Goal: Task Accomplishment & Management: Manage account settings

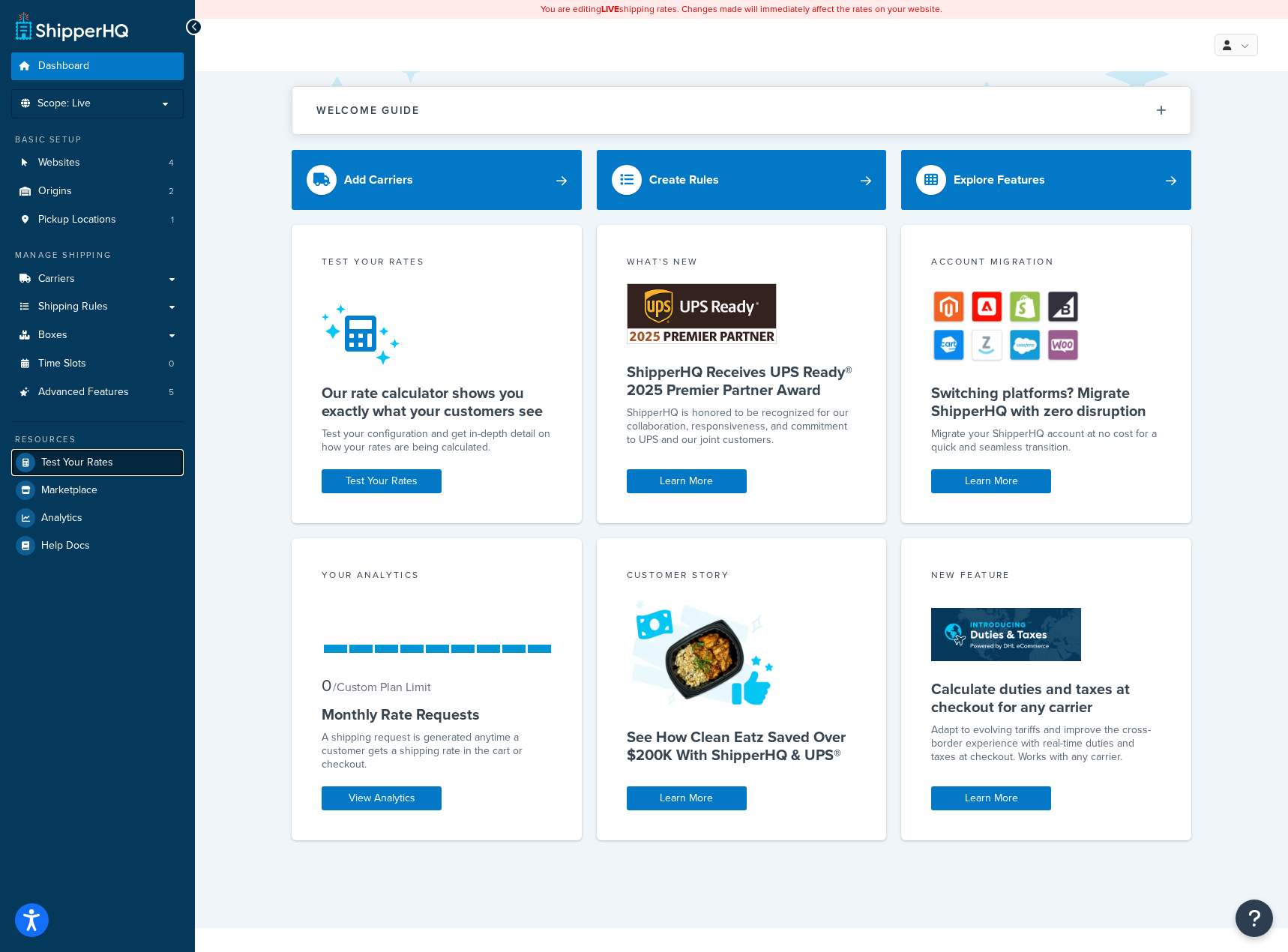
click at [124, 456] on link "Test Your Rates" at bounding box center [97, 462] width 173 height 27
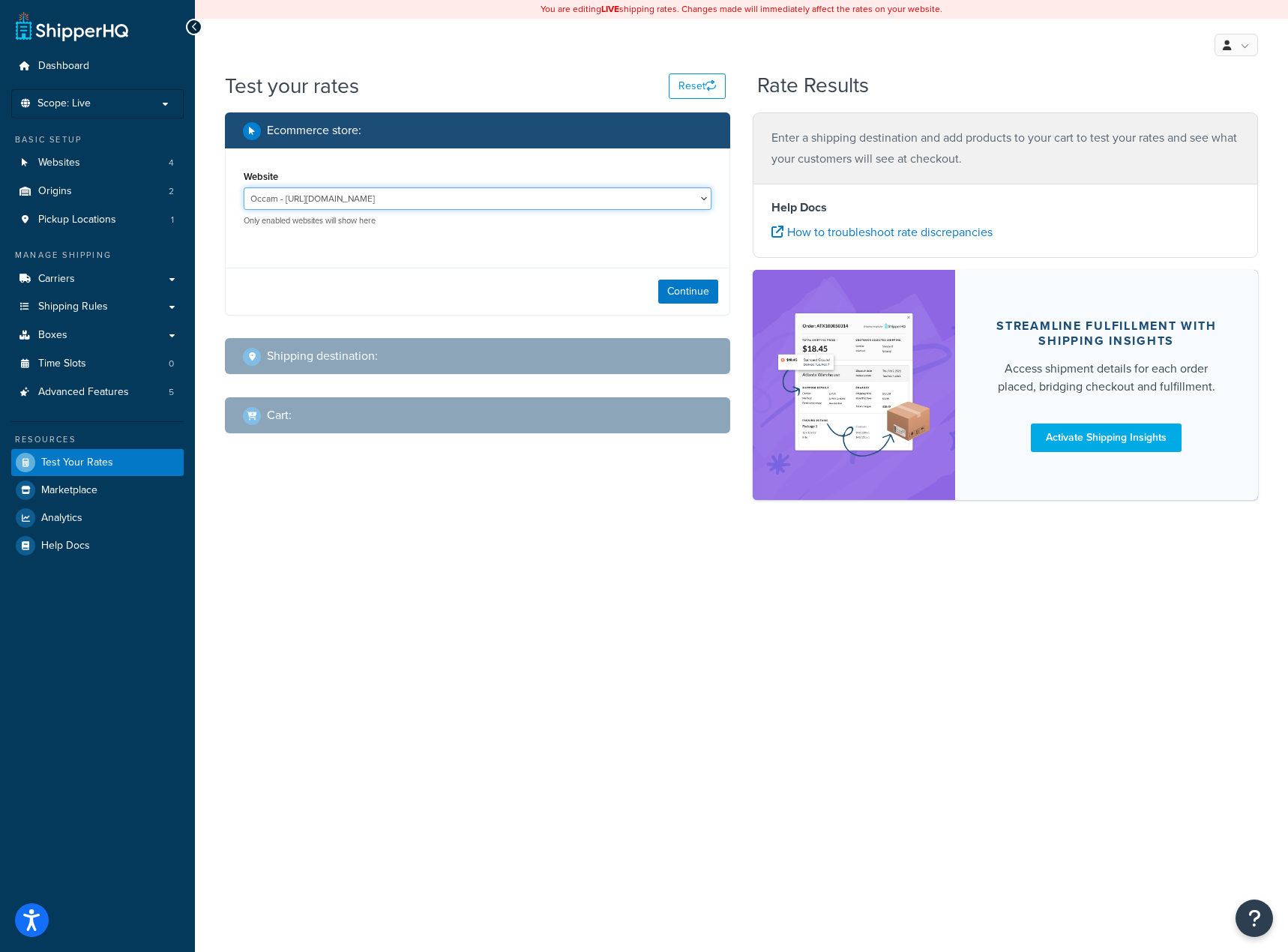
click at [424, 208] on select "Occam - https://www.occamdistribution.com/ Occam Terminal - https://terminal.oc…" at bounding box center [477, 198] width 468 height 23
select select "9287bc7546e1d8f7e7d6470b5d6abc78"
click at [244, 187] on select "Occam - https://www.occamdistribution.com/ Occam Terminal - https://terminal.oc…" at bounding box center [477, 198] width 468 height 23
click at [672, 293] on button "Continue" at bounding box center [688, 291] width 60 height 24
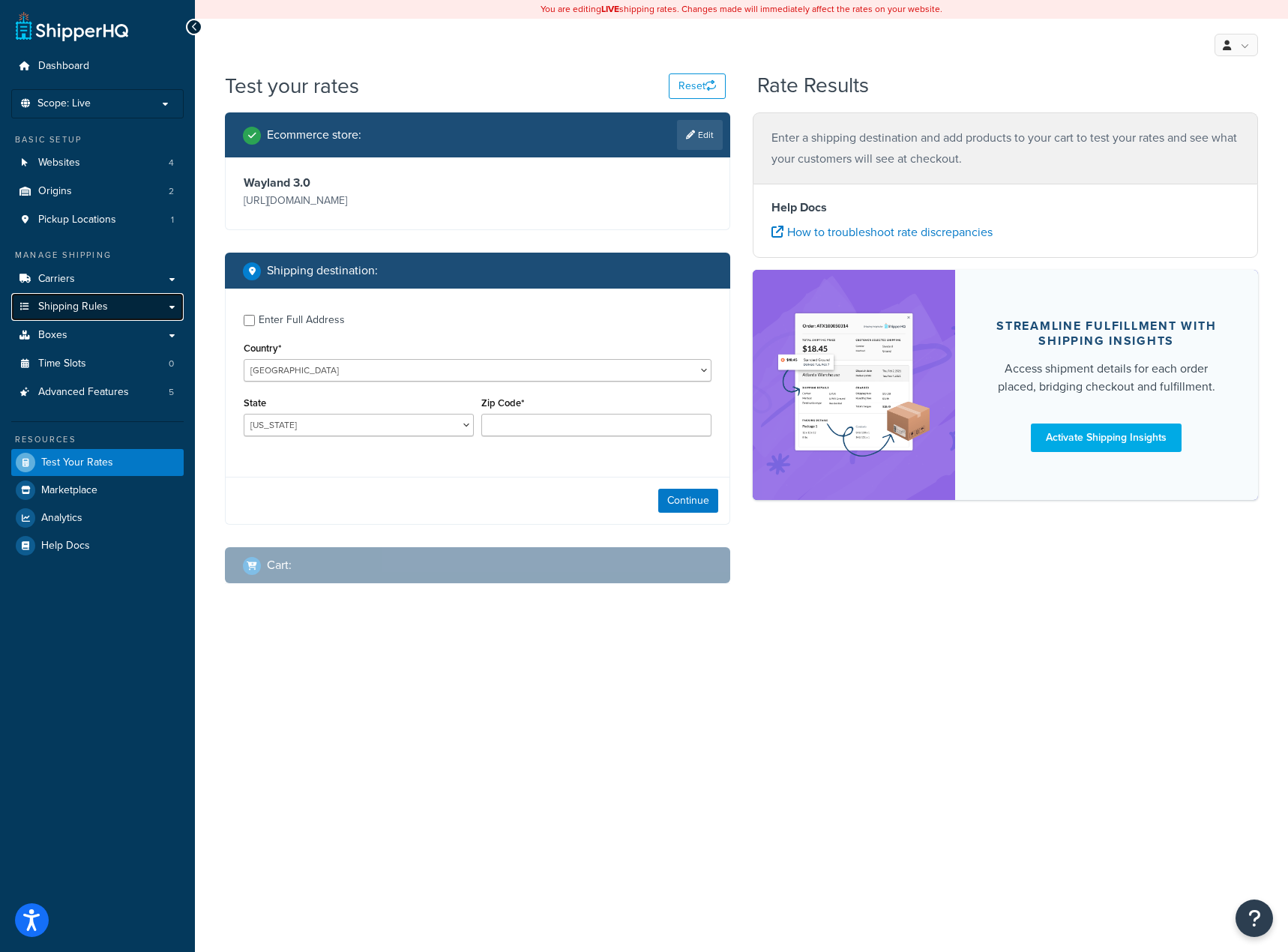
click at [86, 314] on span "Shipping Rules" at bounding box center [73, 307] width 69 height 12
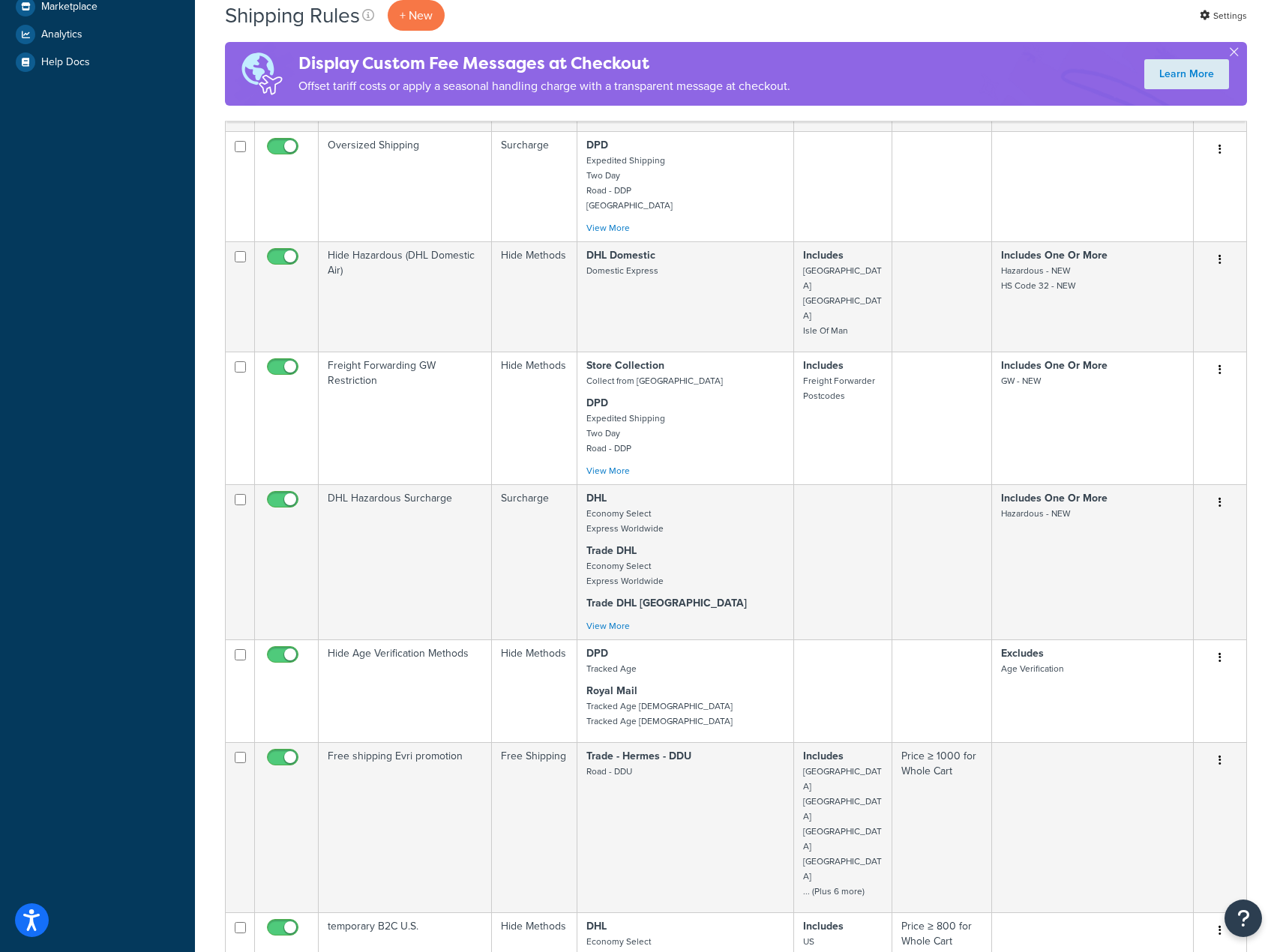
scroll to position [750, 0]
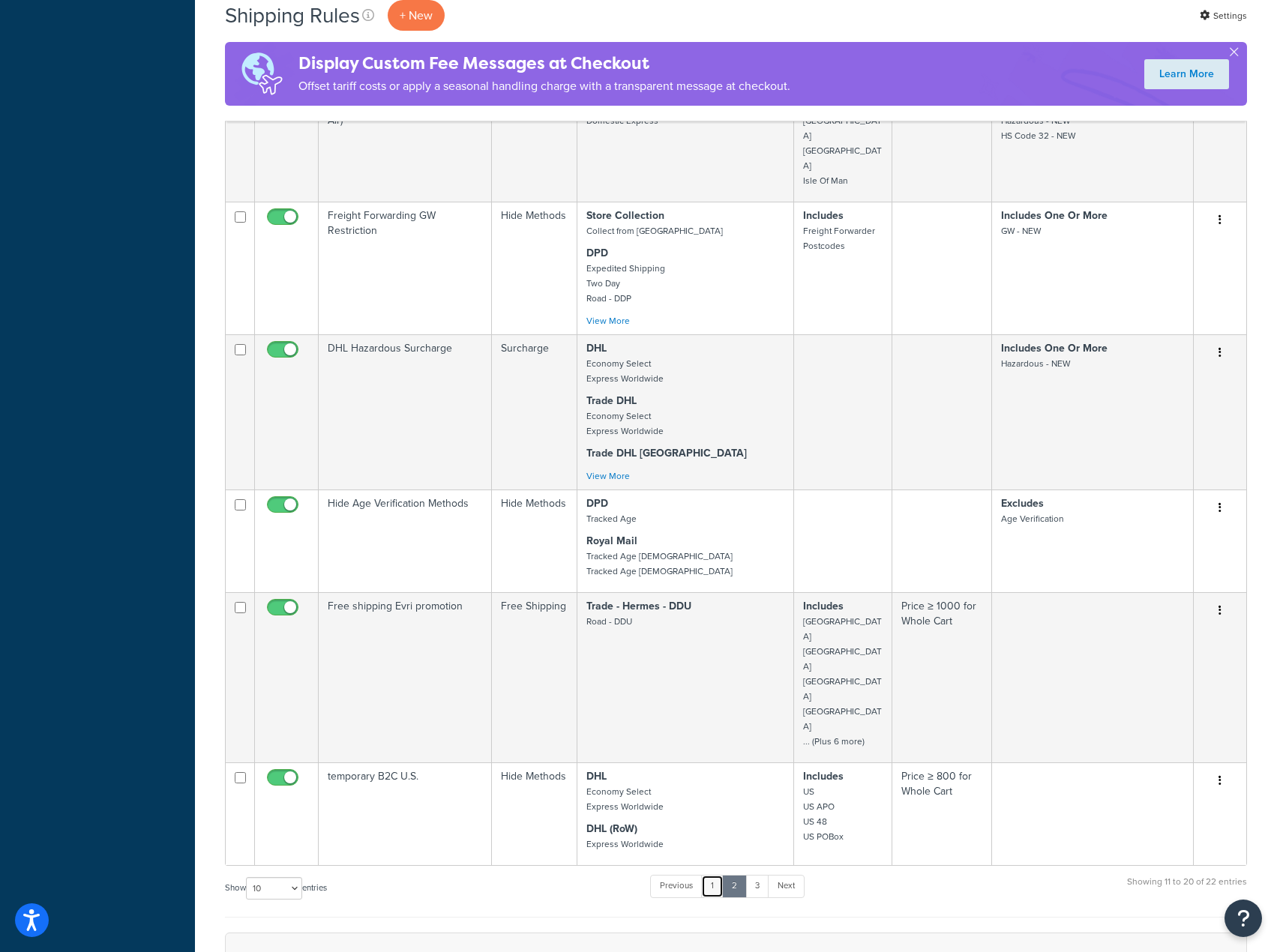
click at [713, 875] on link "1" at bounding box center [712, 886] width 23 height 23
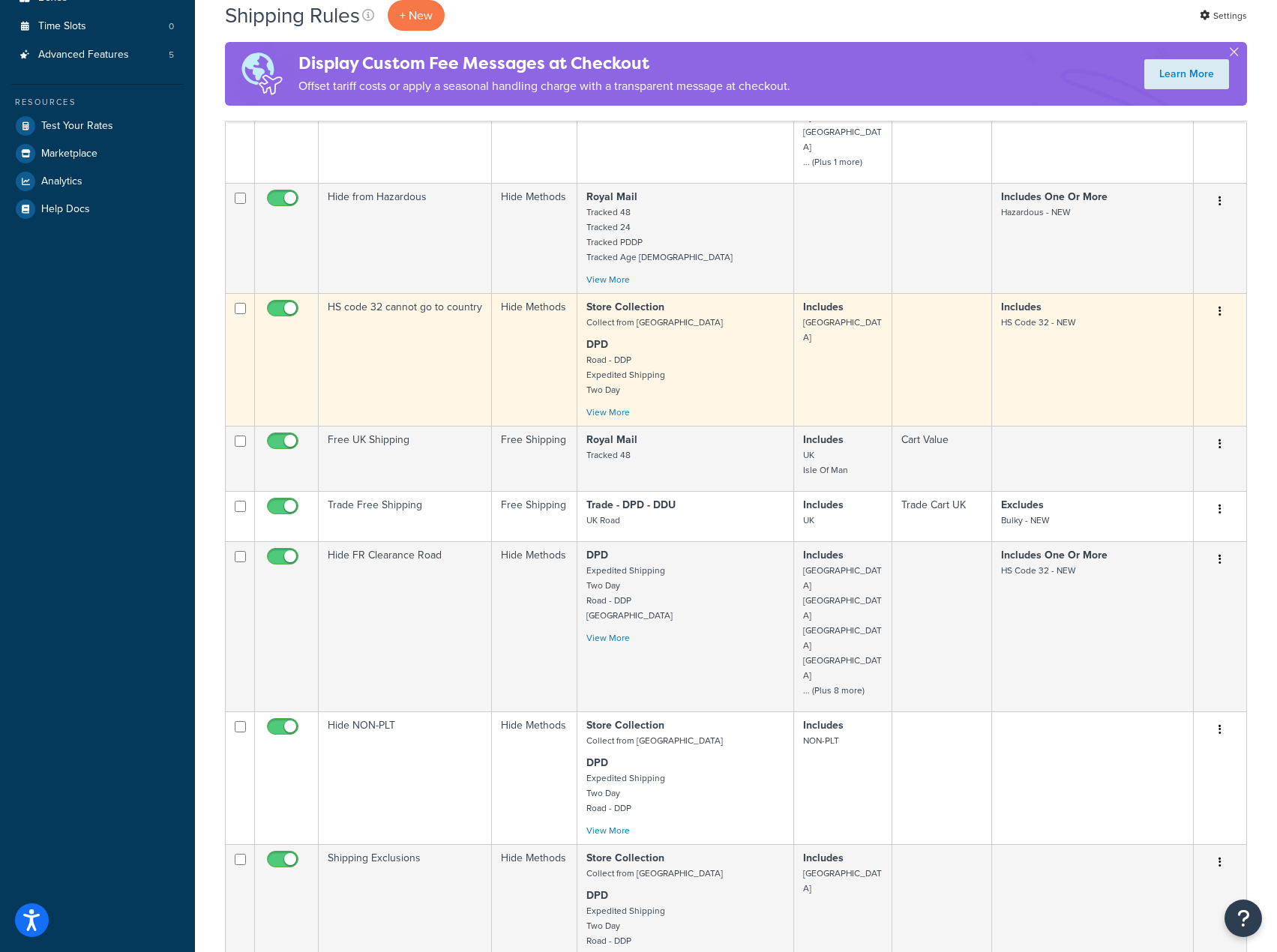
scroll to position [842, 0]
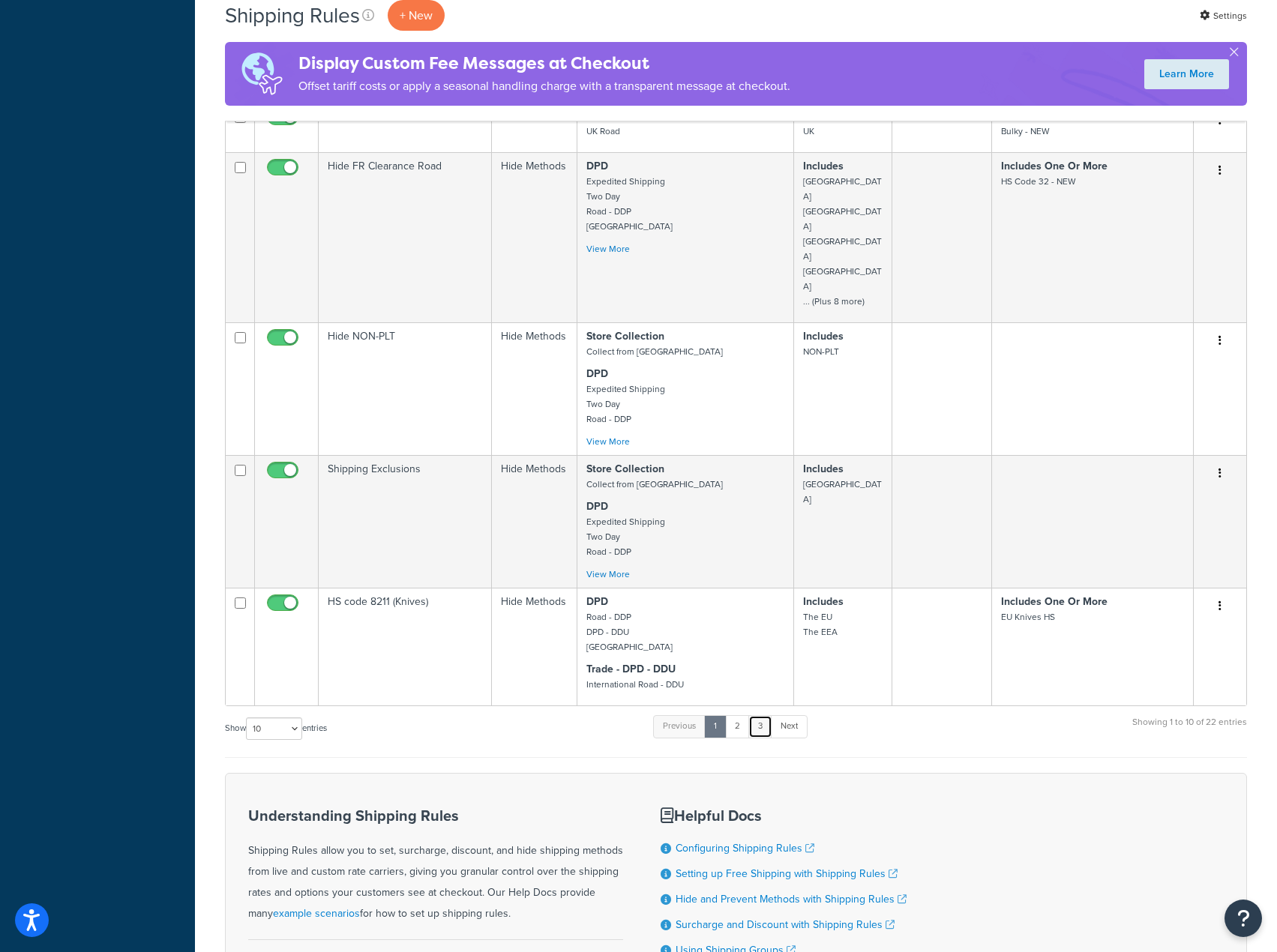
click at [763, 715] on link "3" at bounding box center [760, 726] width 24 height 23
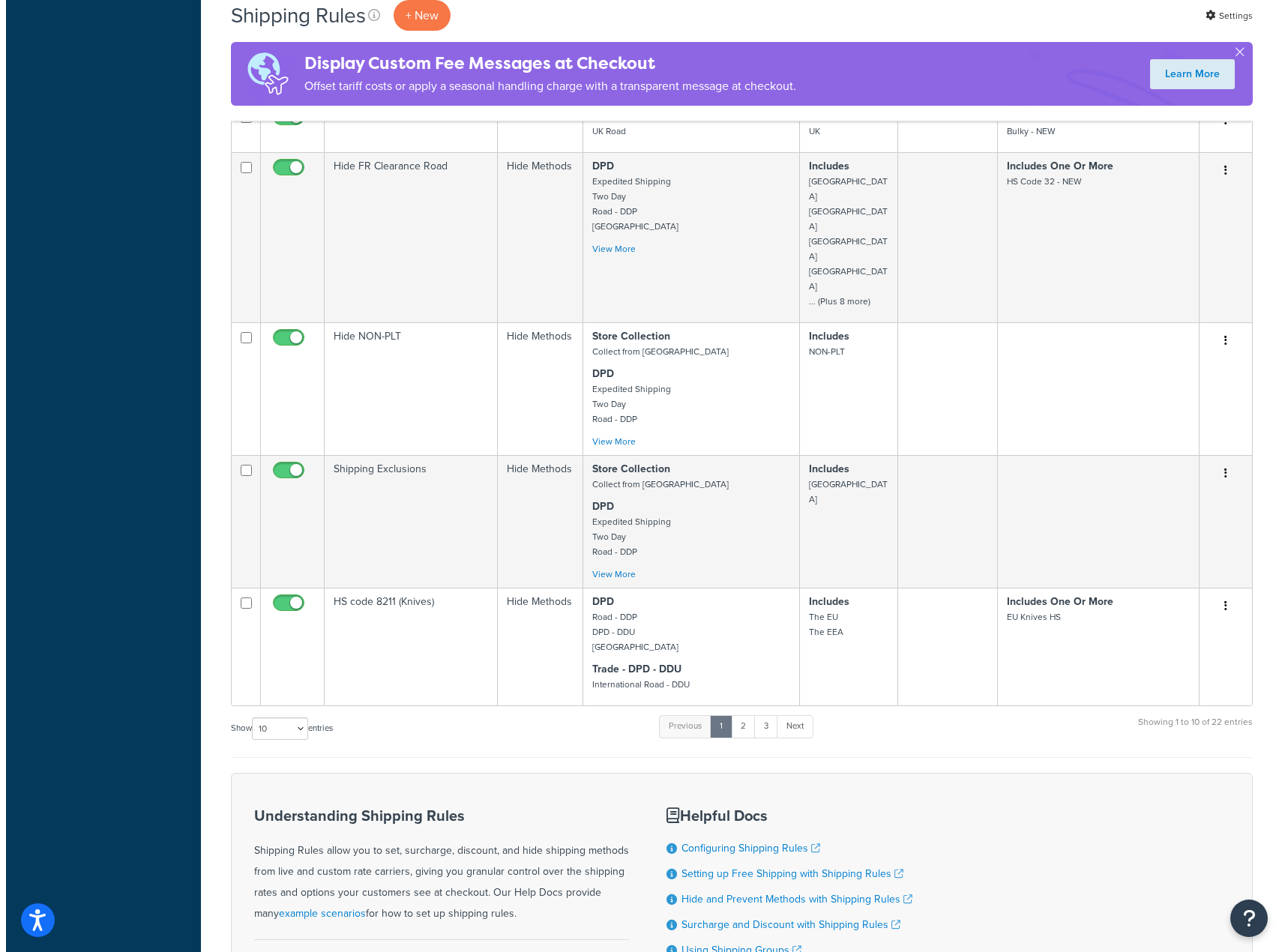
scroll to position [0, 0]
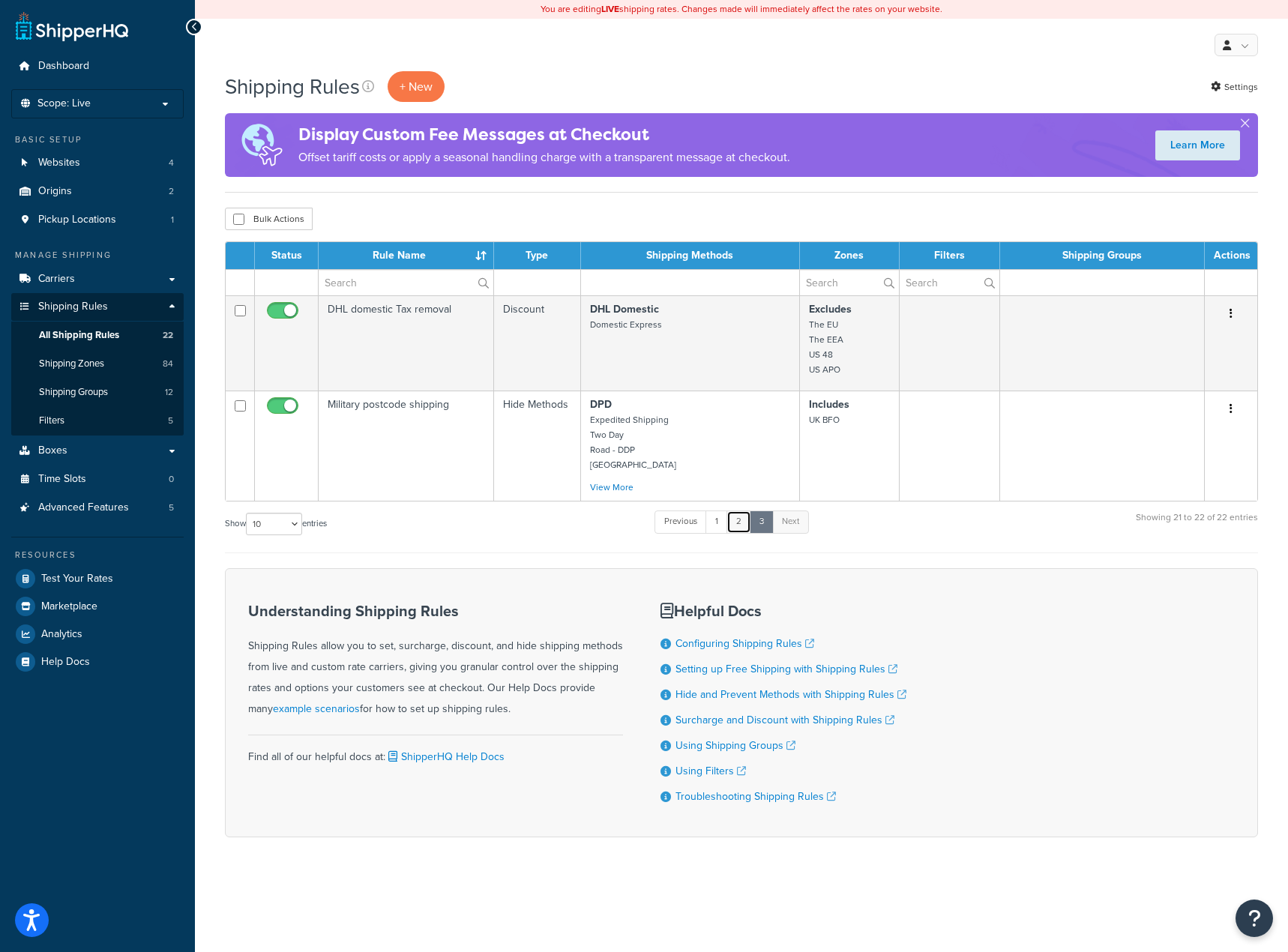
click at [737, 528] on link "2" at bounding box center [739, 521] width 25 height 23
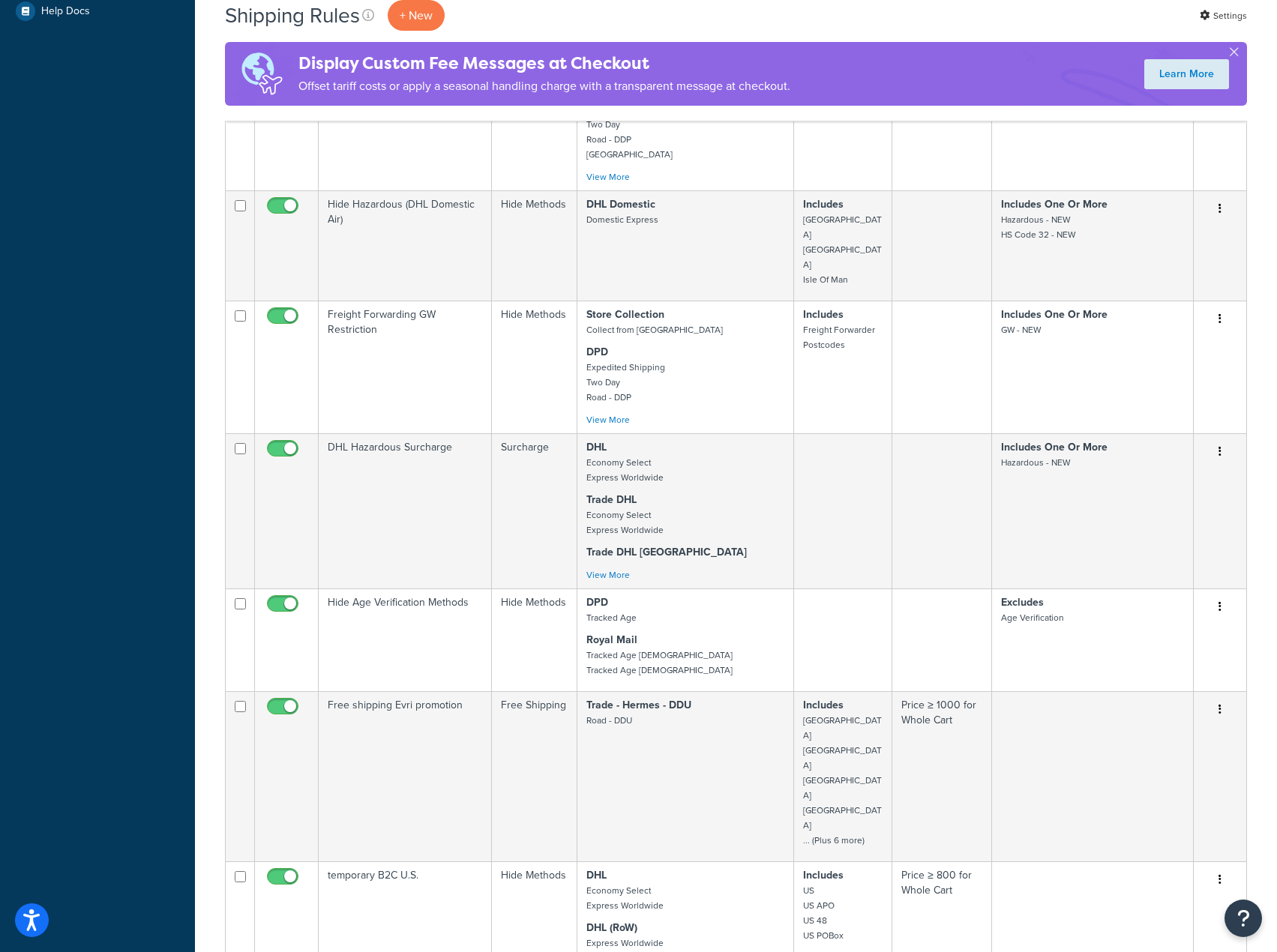
scroll to position [624, 0]
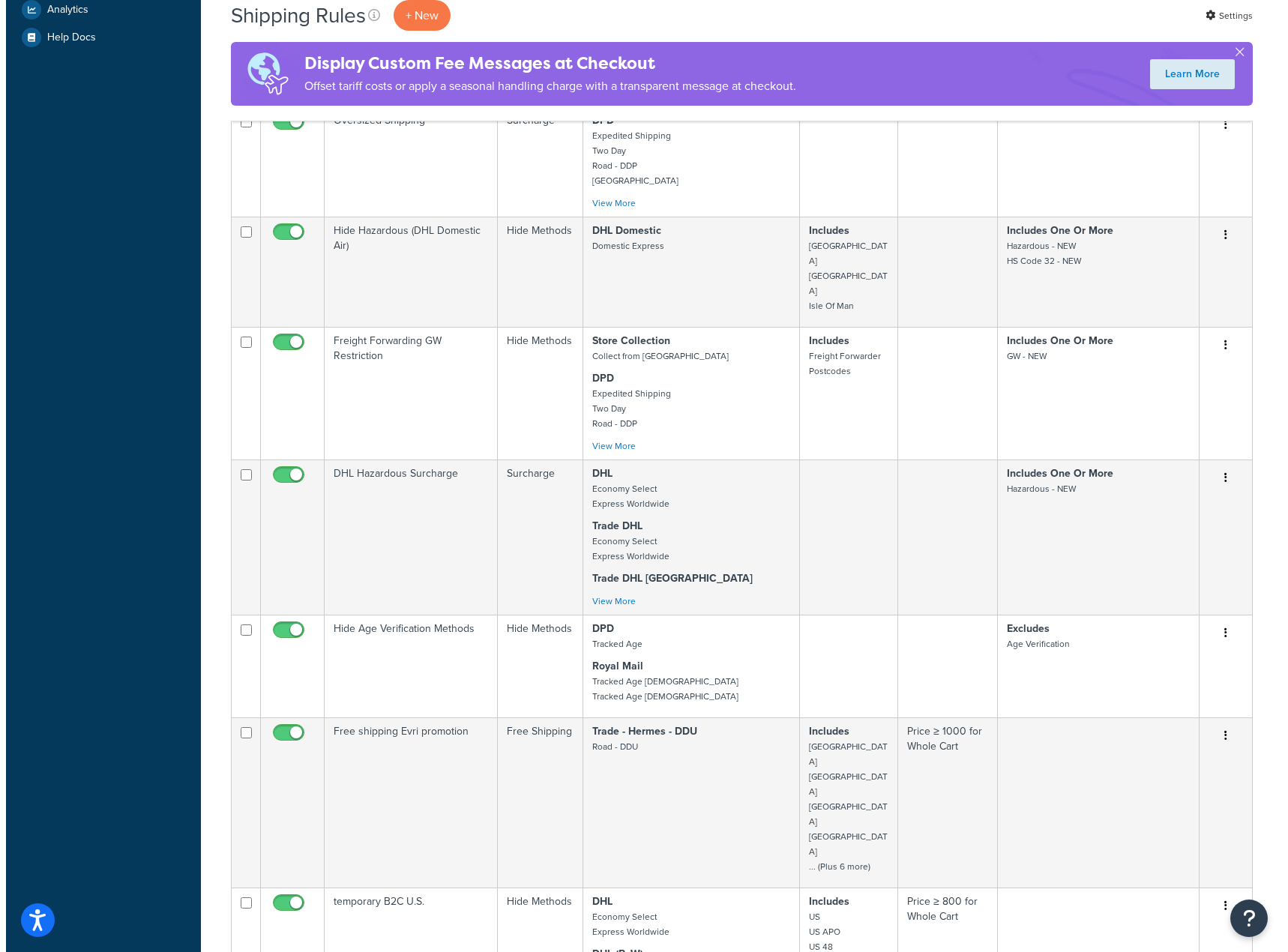
scroll to position [0, 0]
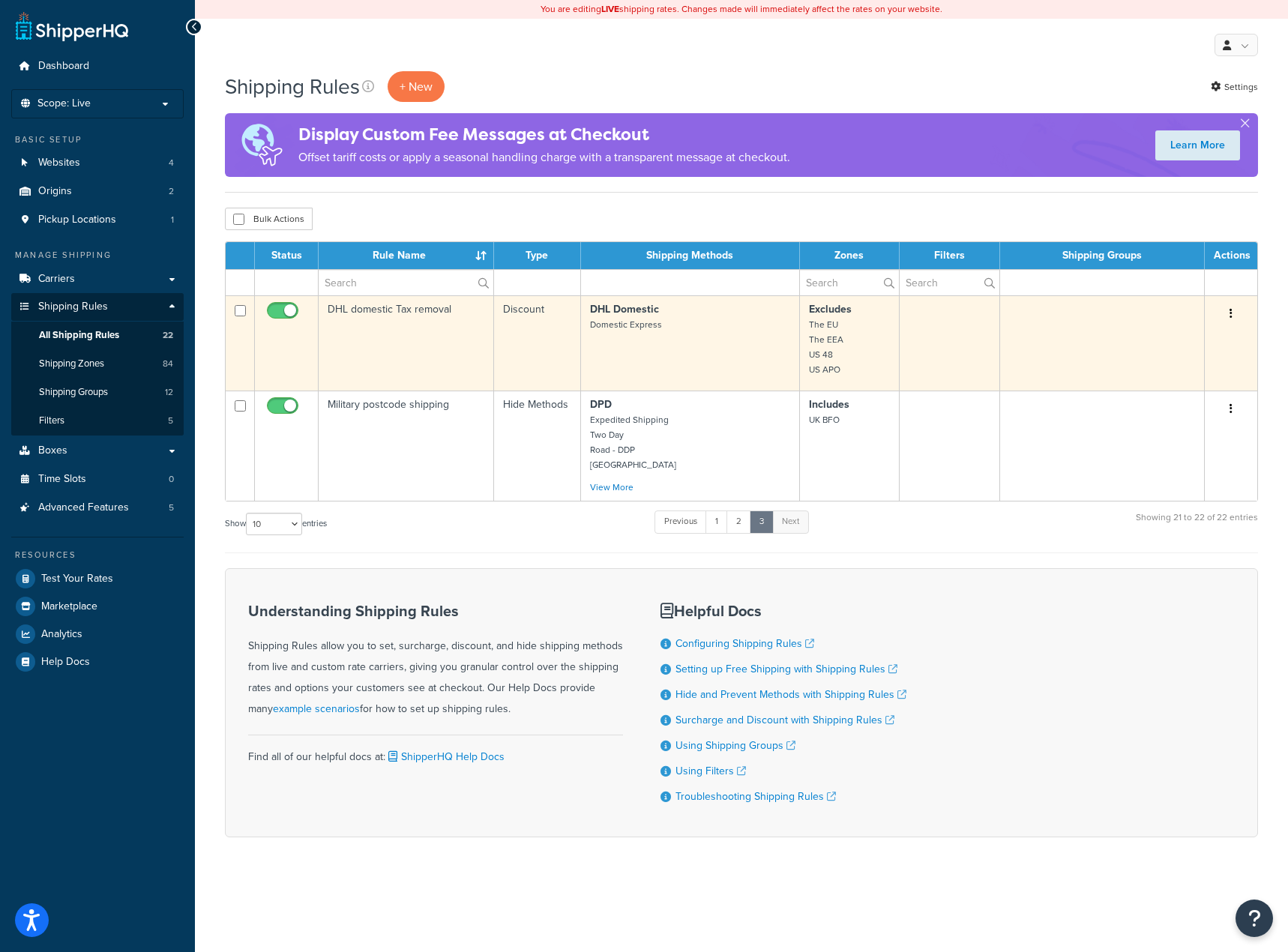
click at [715, 371] on td "DHL Domestic Domestic Express" at bounding box center [690, 343] width 219 height 95
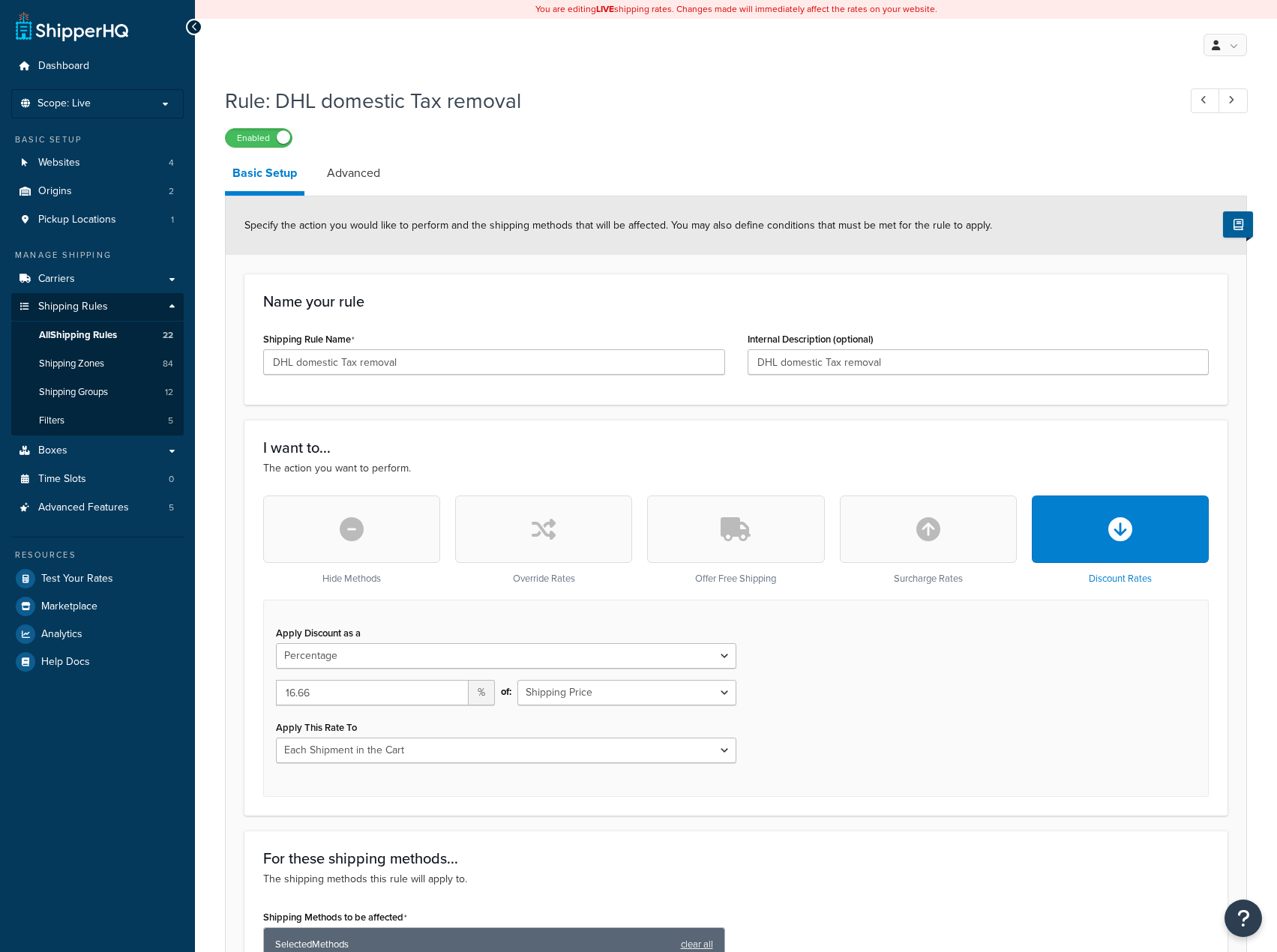
select select "PERCENTAGE"
select select "CART"
click at [368, 174] on link "Advanced" at bounding box center [353, 173] width 68 height 36
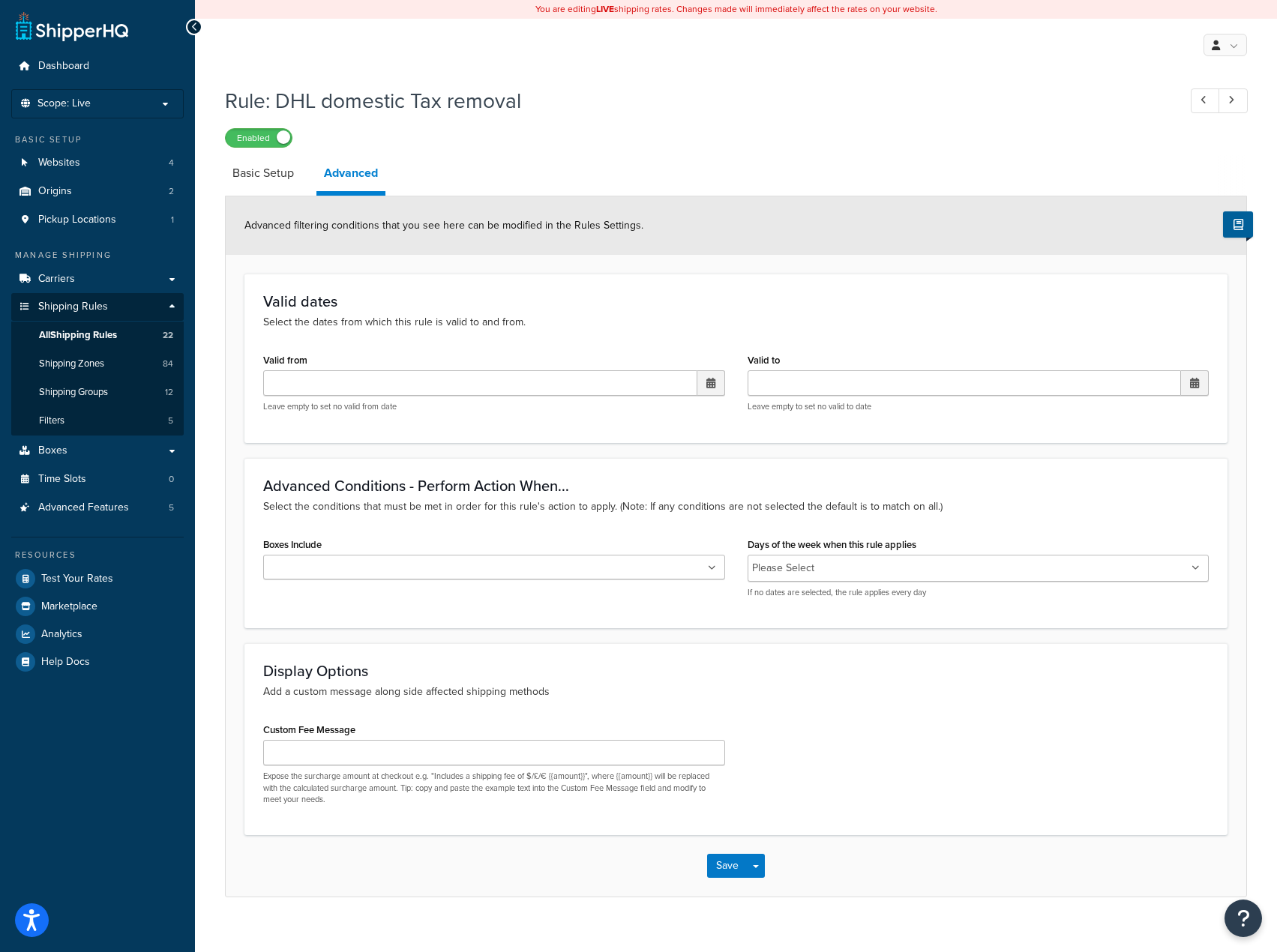
click at [276, 176] on link "Basic Setup" at bounding box center [263, 173] width 76 height 36
select select "PERCENTAGE"
select select "CART"
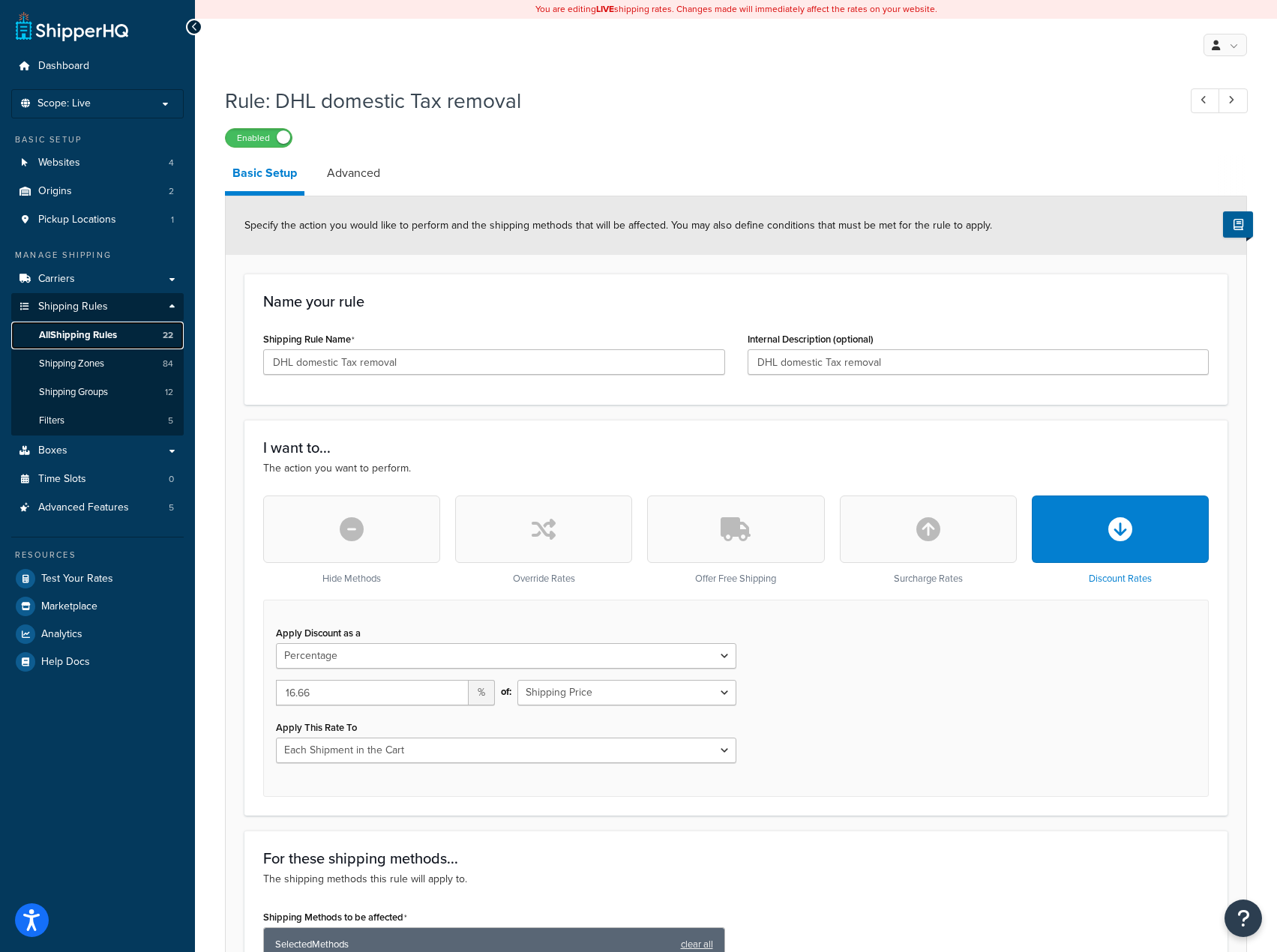
click at [98, 345] on link "All Shipping Rules 22" at bounding box center [97, 336] width 173 height 28
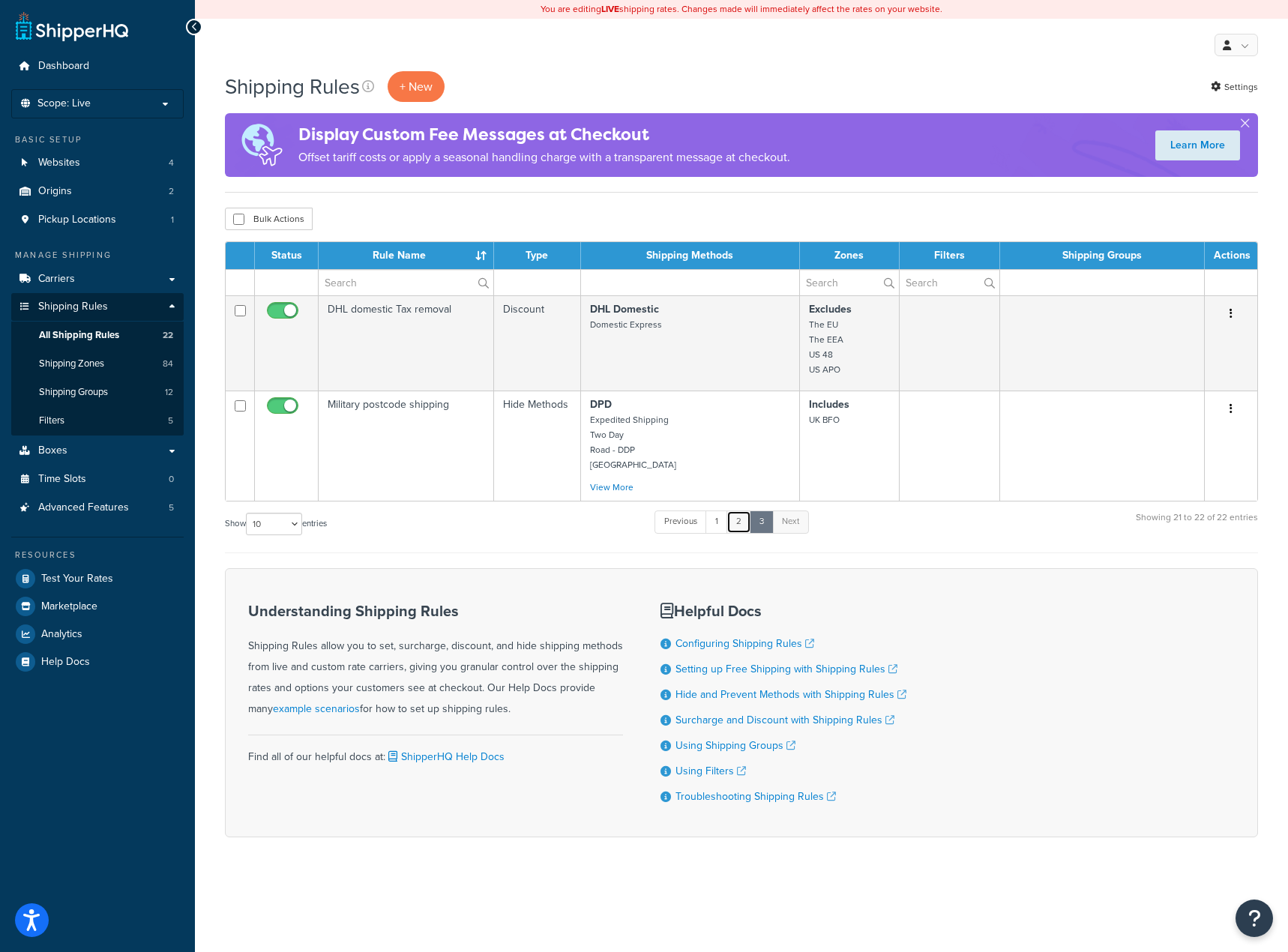
click at [740, 520] on link "2" at bounding box center [739, 521] width 25 height 23
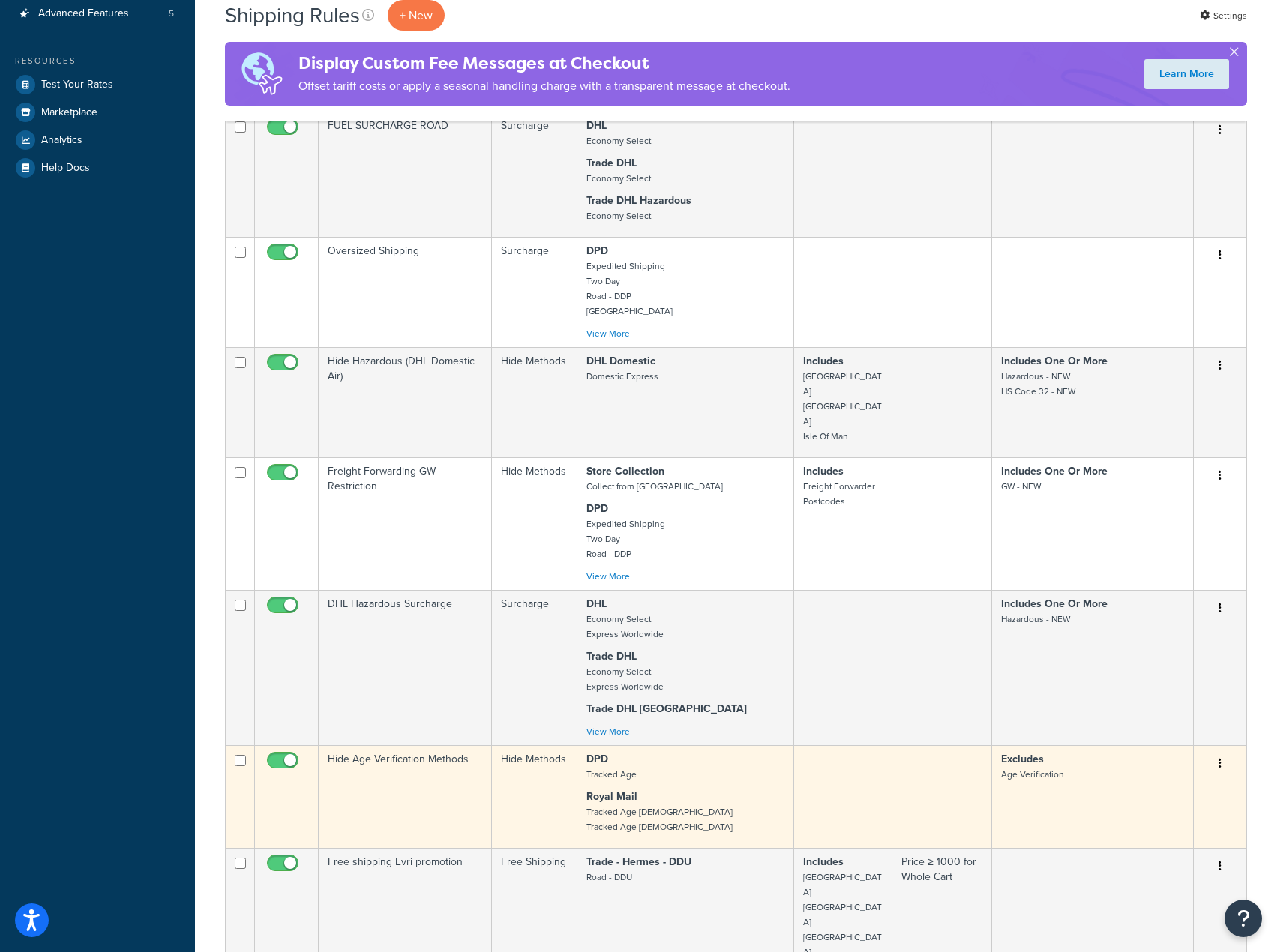
scroll to position [474, 0]
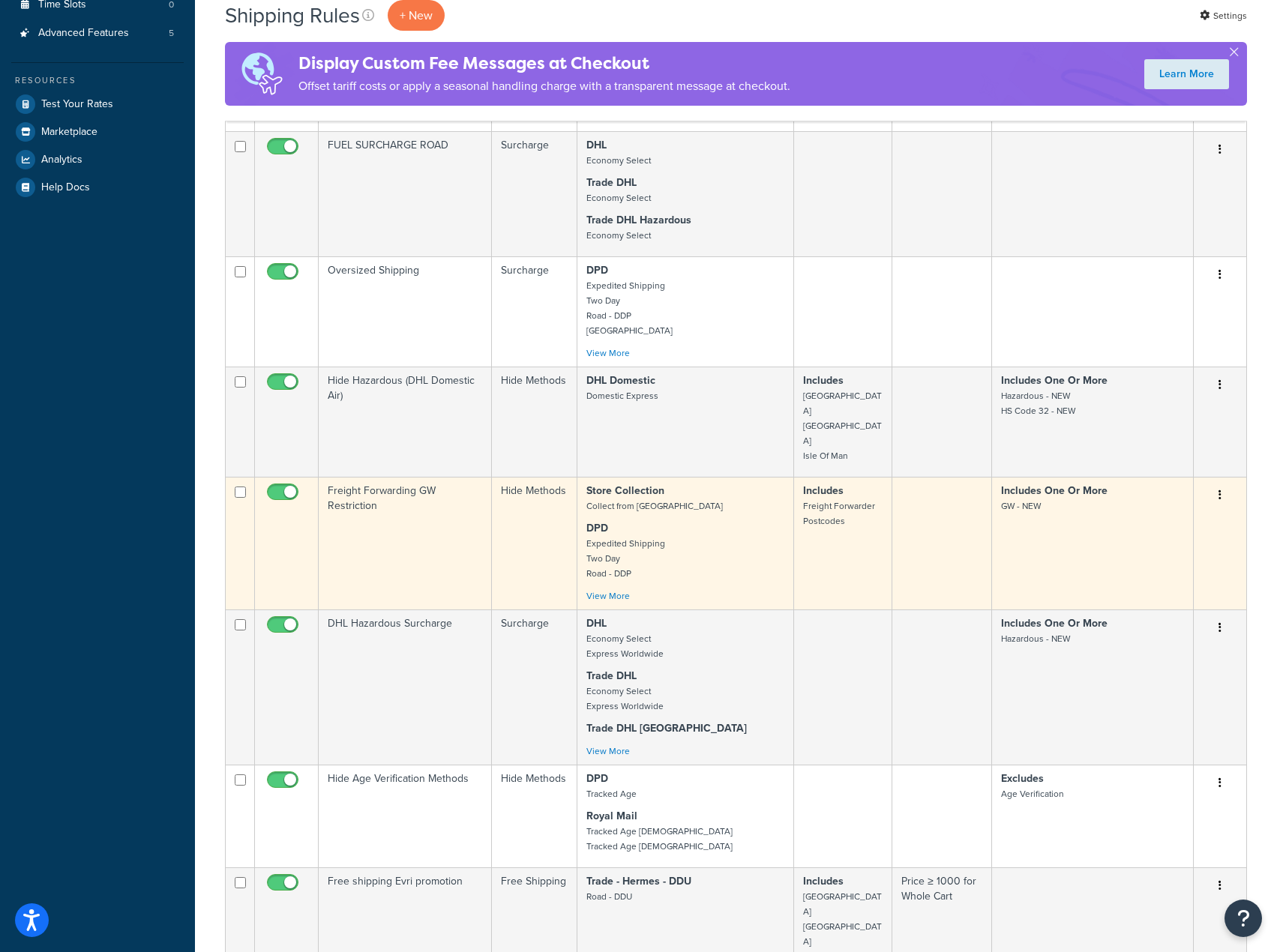
click at [724, 521] on p "DPD Expedited Shipping Two Day Road - DDP" at bounding box center [685, 551] width 198 height 60
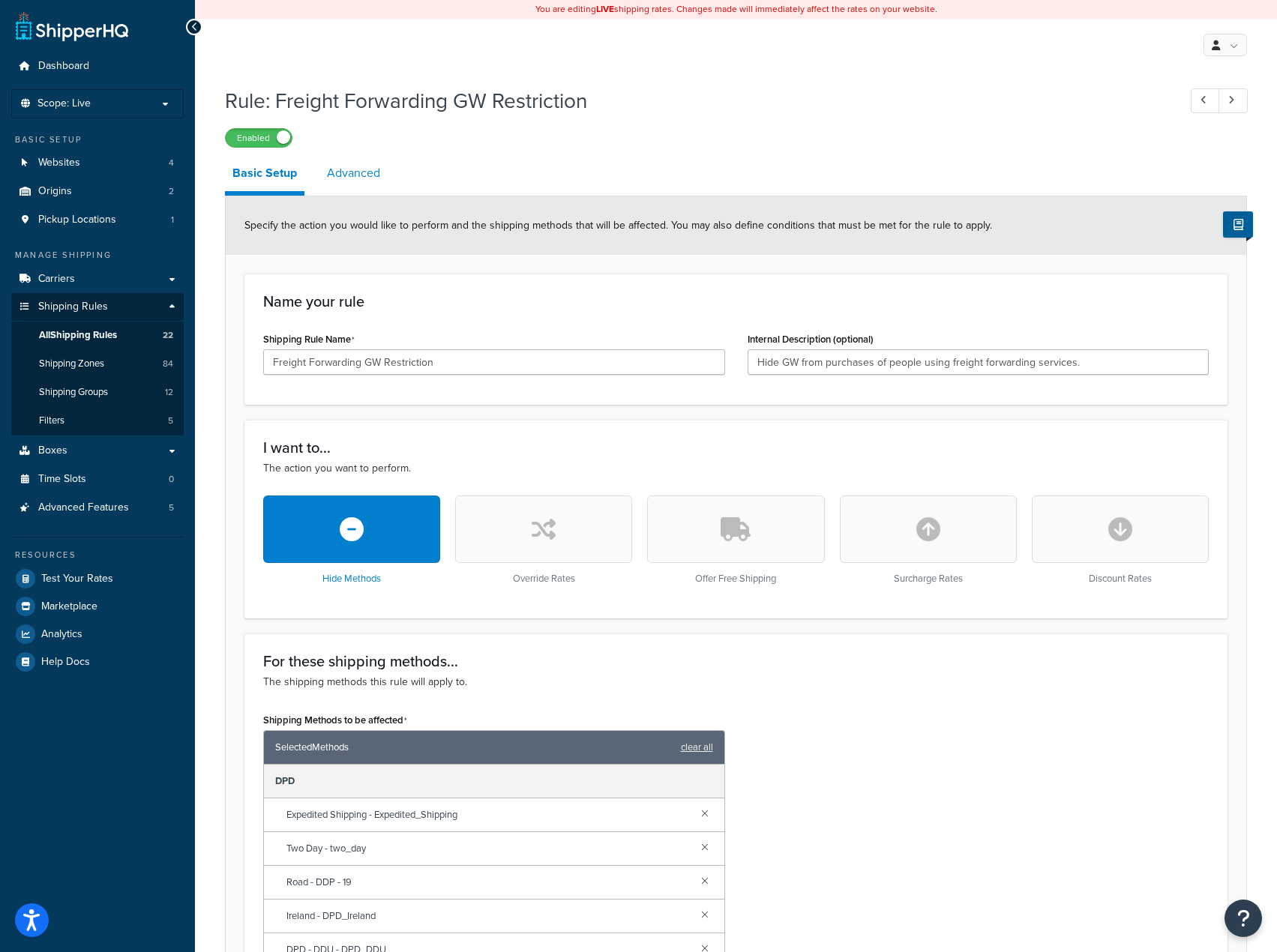
click at [345, 172] on link "Advanced" at bounding box center [353, 173] width 68 height 36
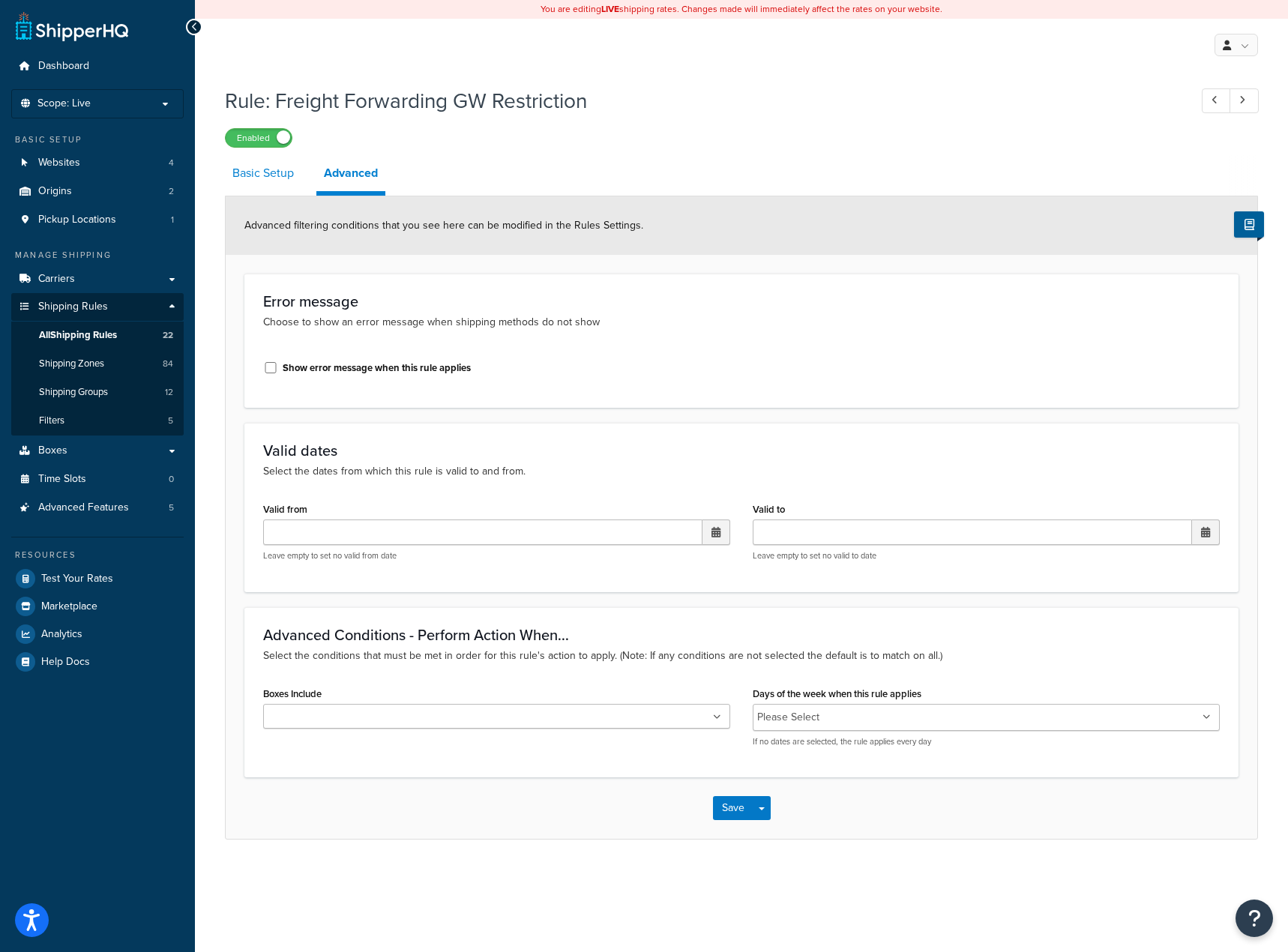
click at [279, 174] on link "Basic Setup" at bounding box center [263, 173] width 76 height 36
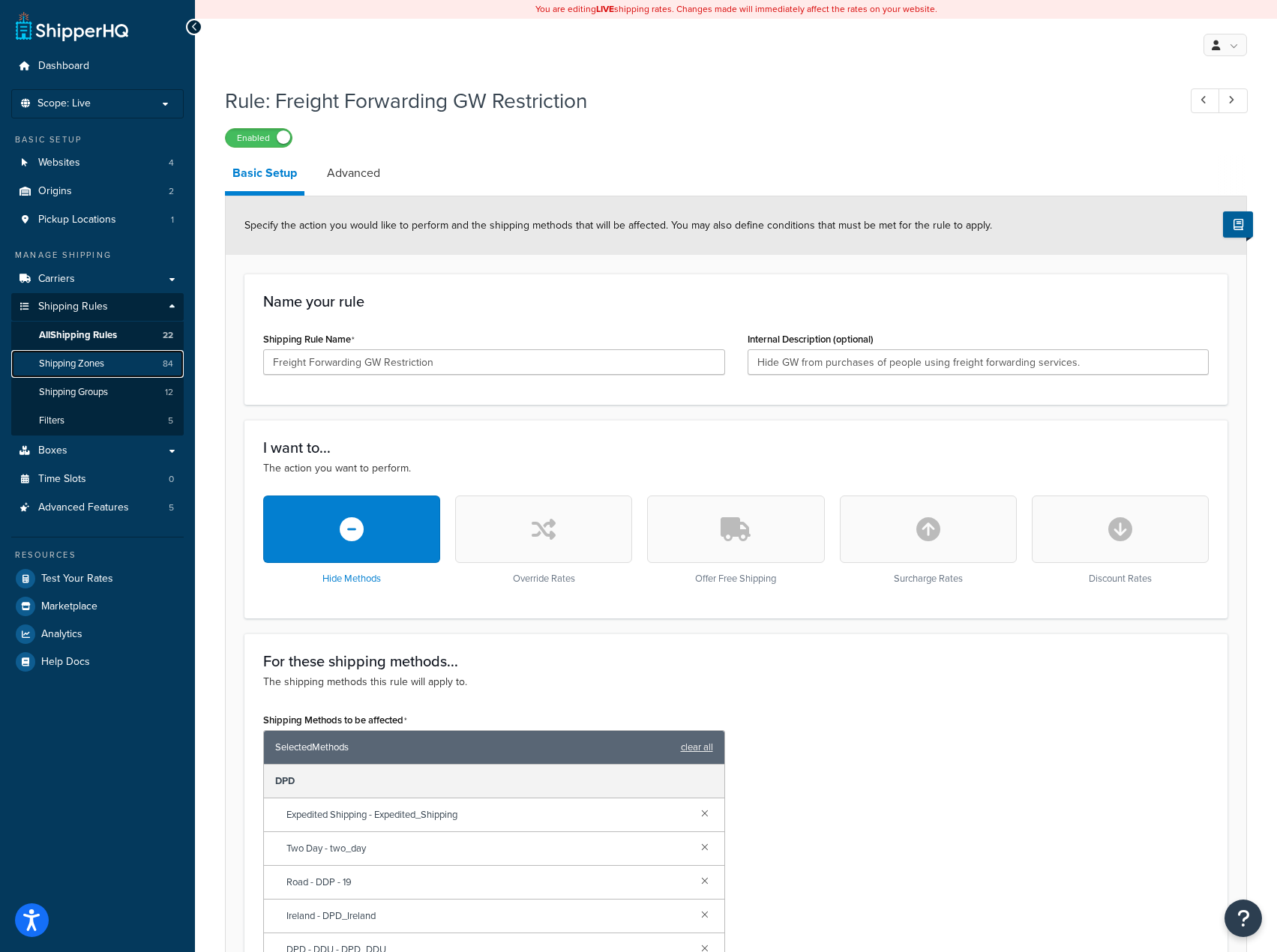
click at [73, 372] on link "Shipping Zones 84" at bounding box center [97, 364] width 173 height 28
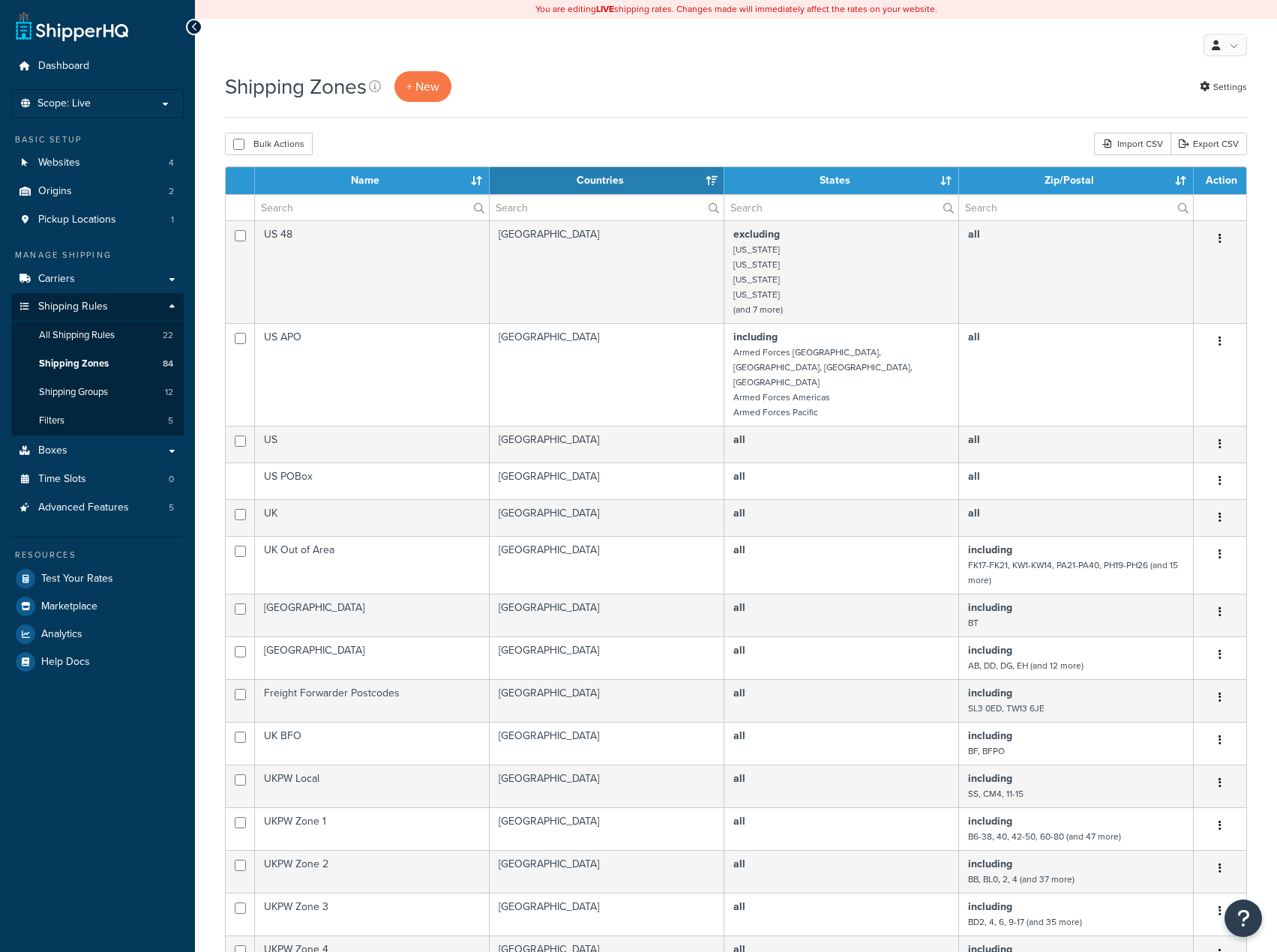
select select "15"
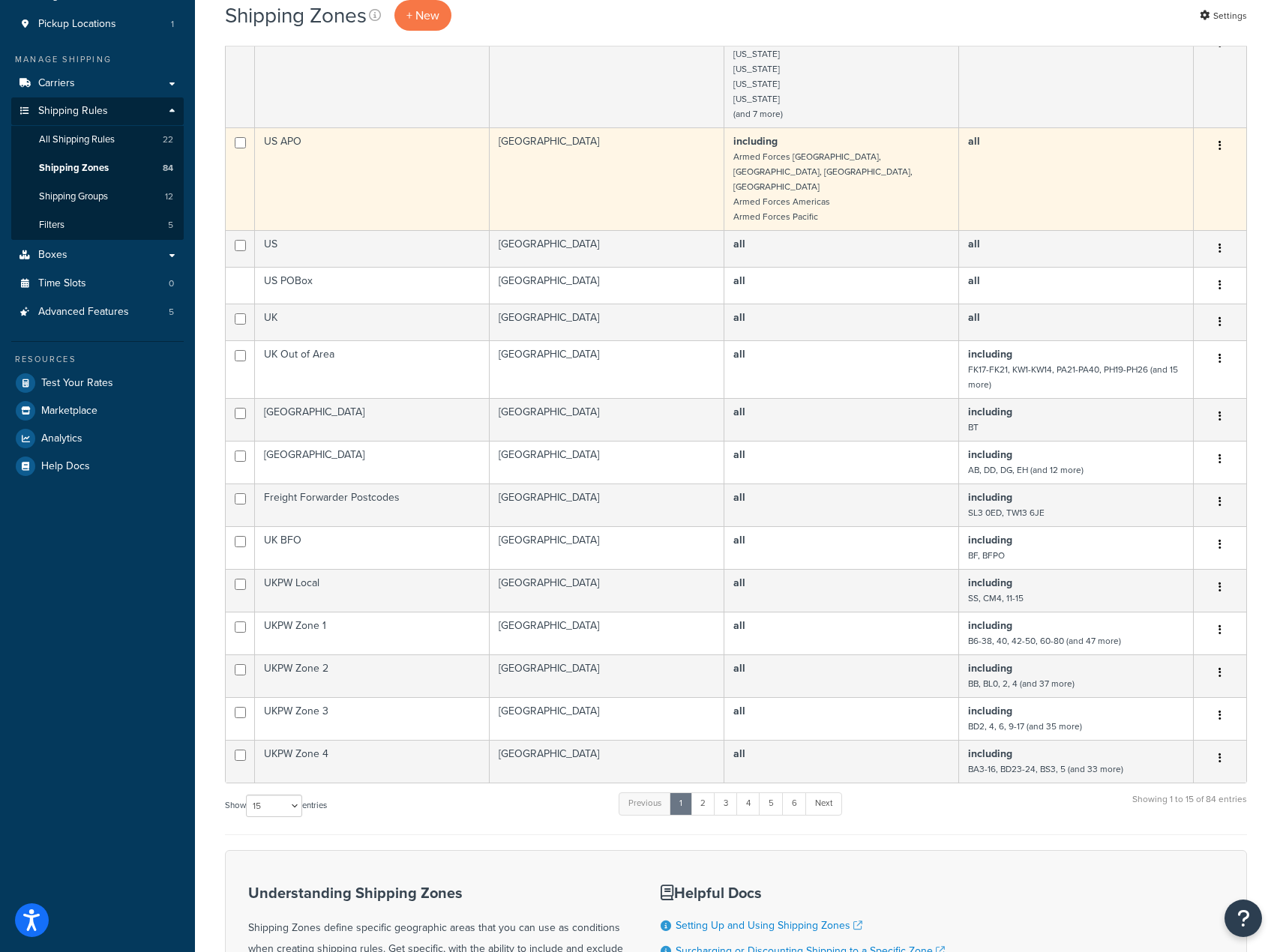
scroll to position [375, 0]
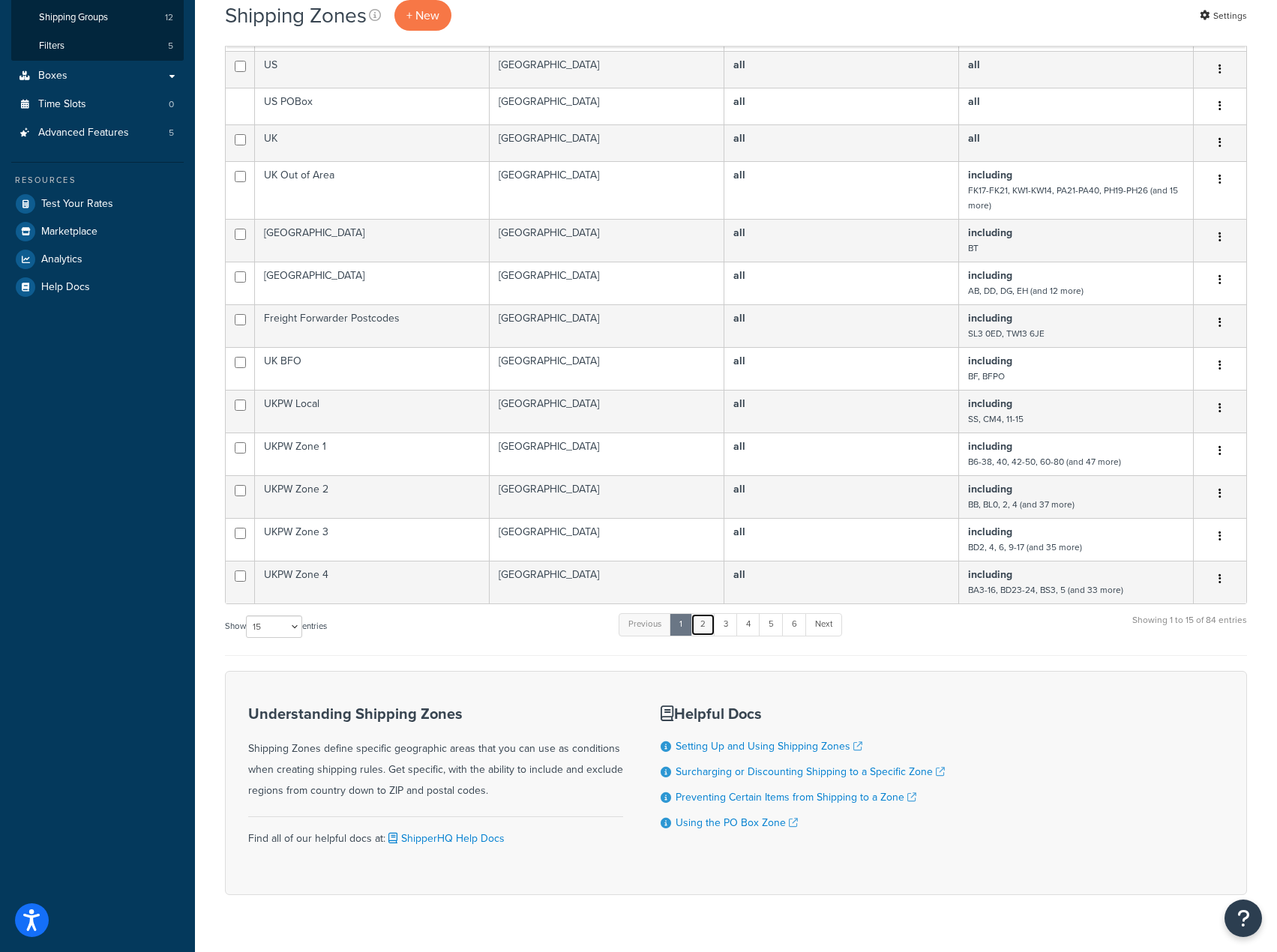
click at [706, 613] on link "2" at bounding box center [703, 624] width 25 height 23
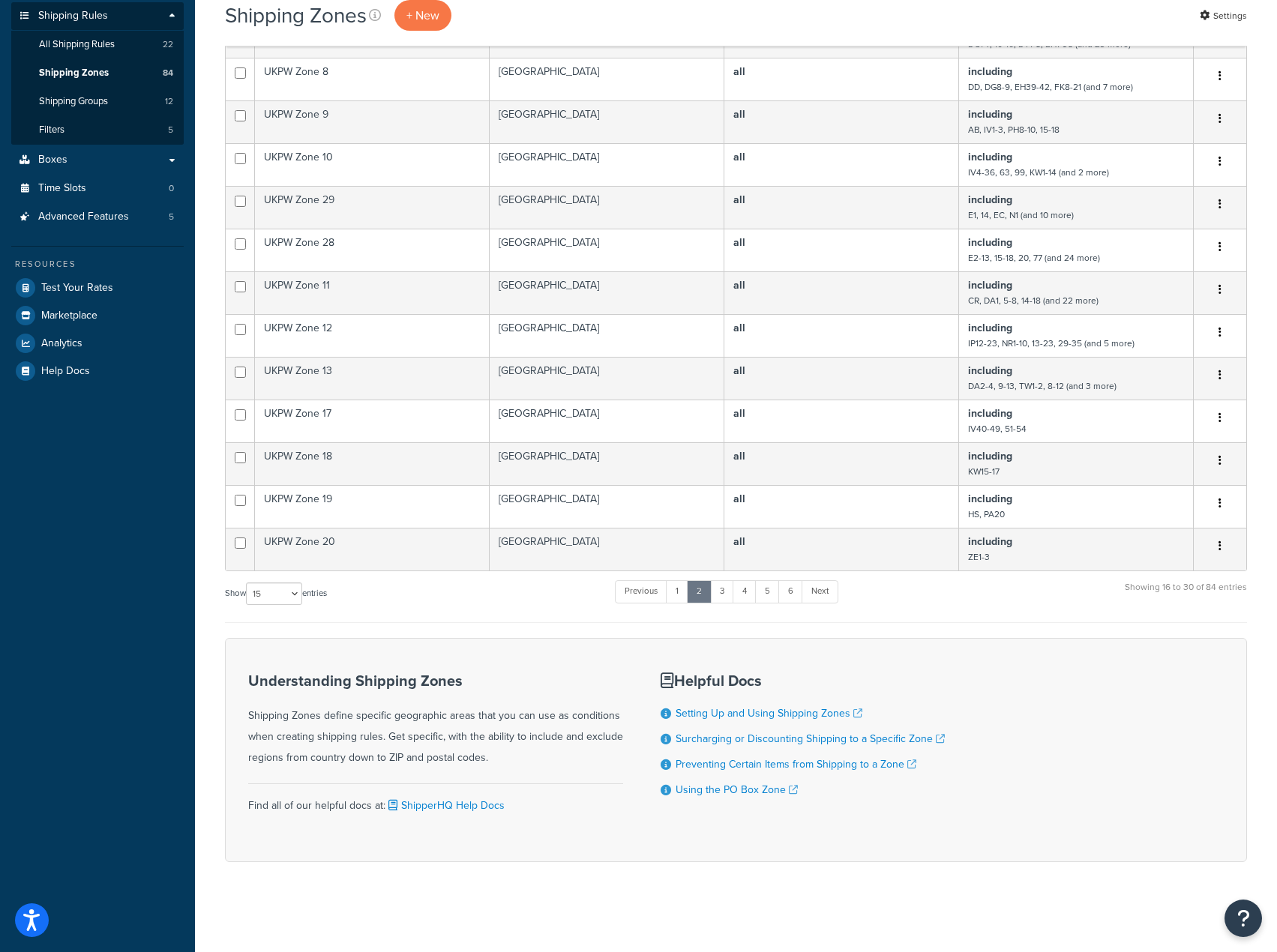
scroll to position [291, 0]
click at [727, 595] on link "3" at bounding box center [722, 591] width 24 height 23
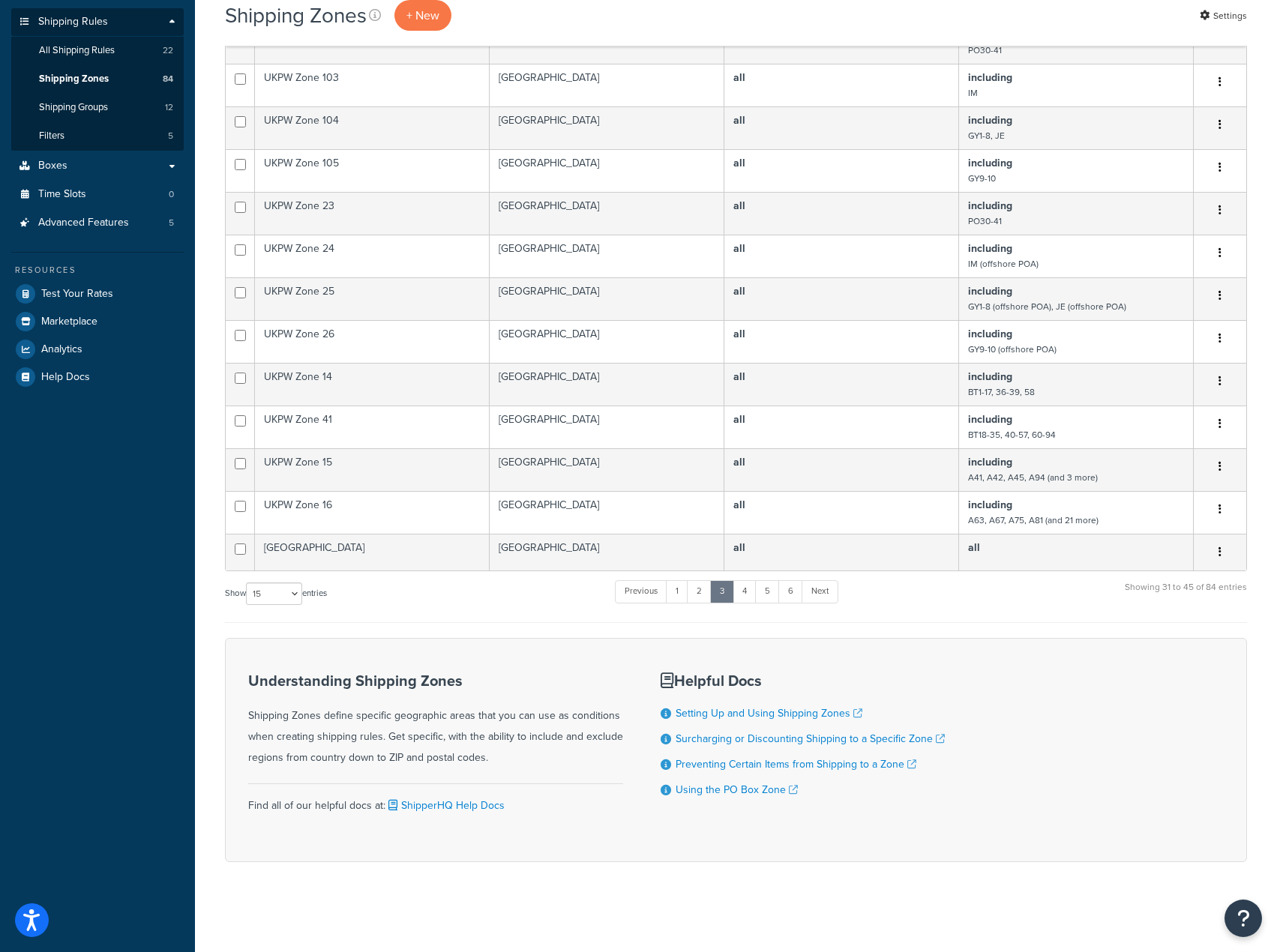
scroll to position [285, 0]
click at [740, 593] on link "4" at bounding box center [745, 591] width 24 height 23
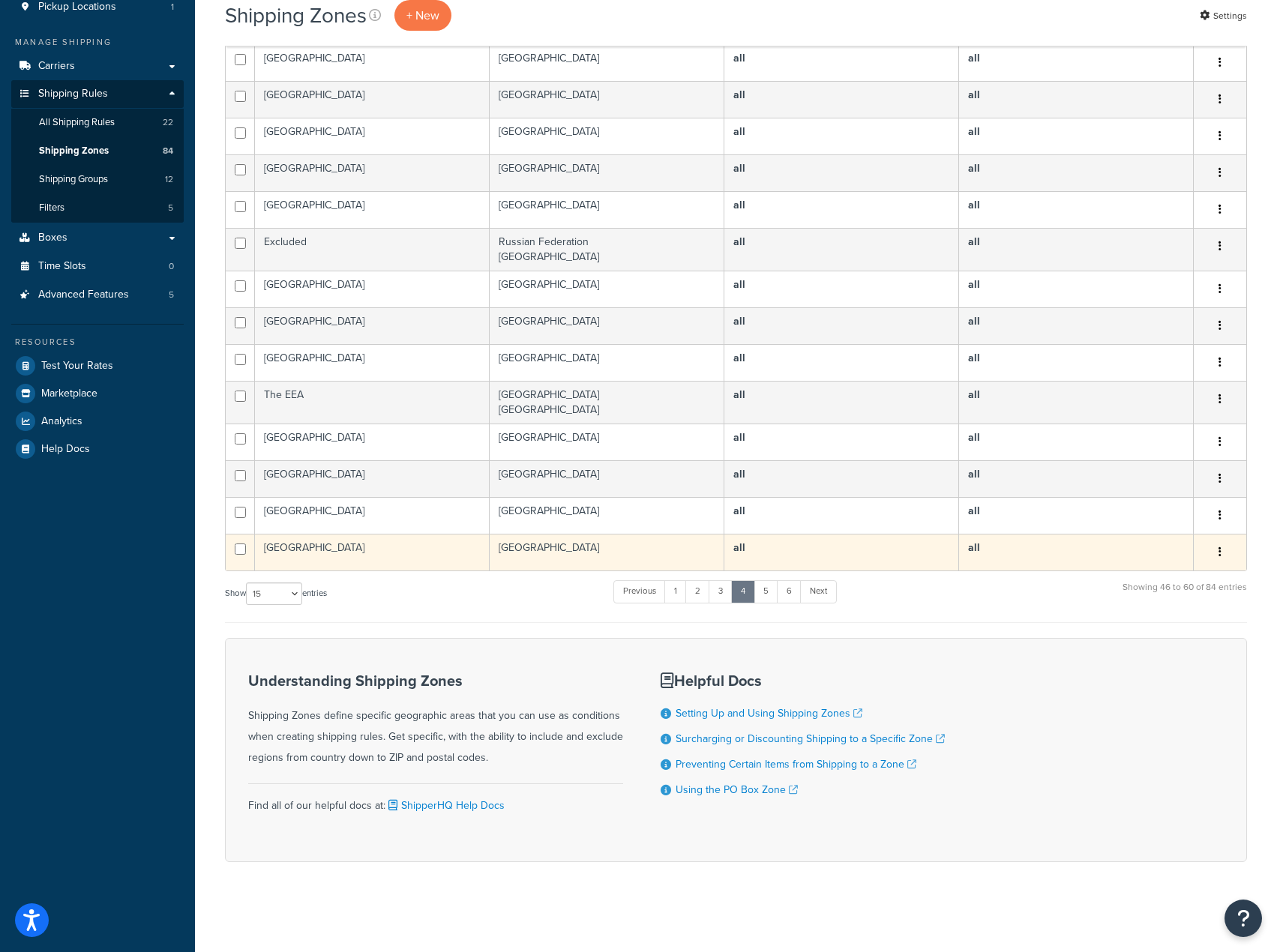
scroll to position [63, 0]
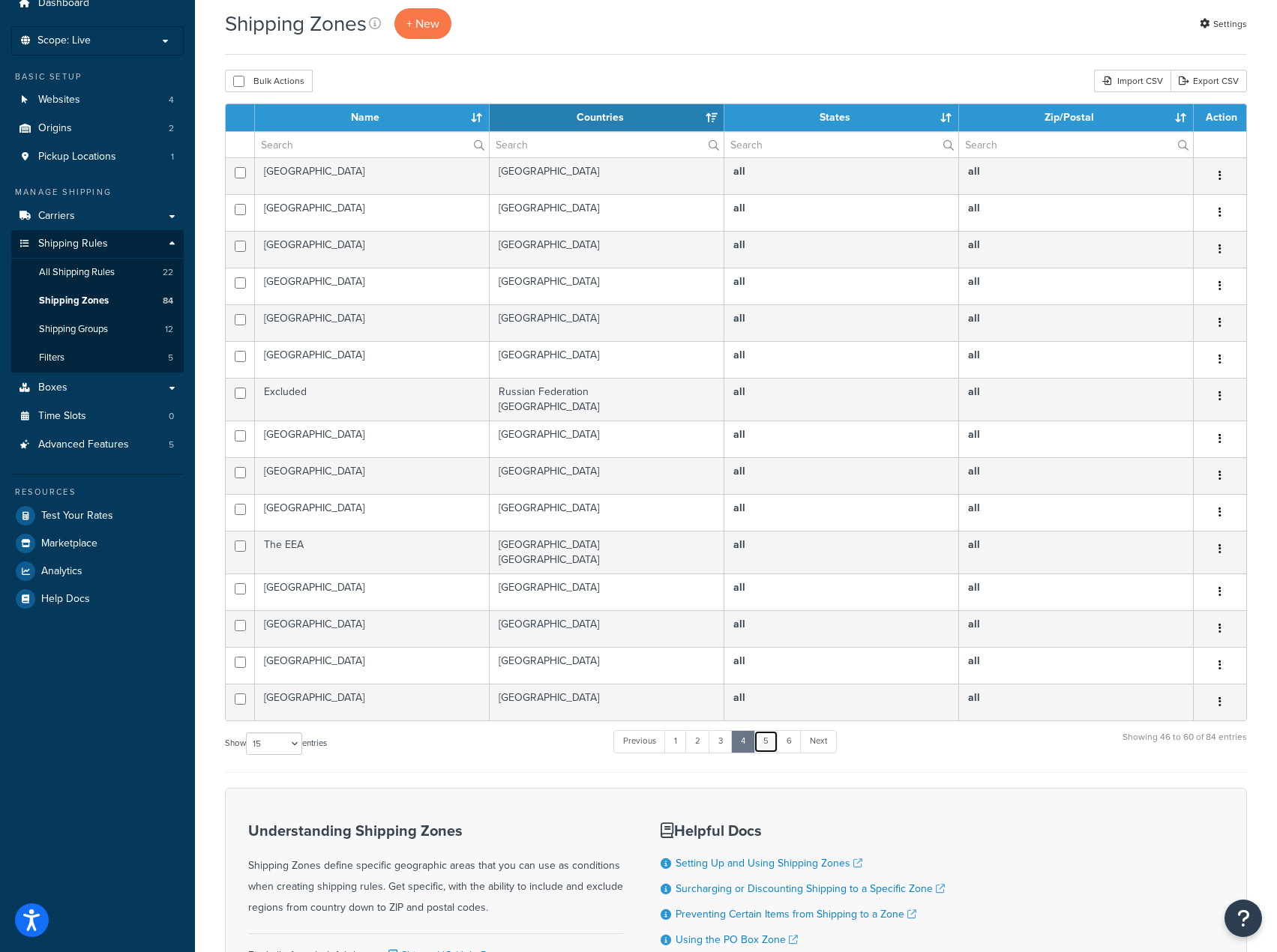
click at [770, 745] on link "5" at bounding box center [766, 741] width 25 height 23
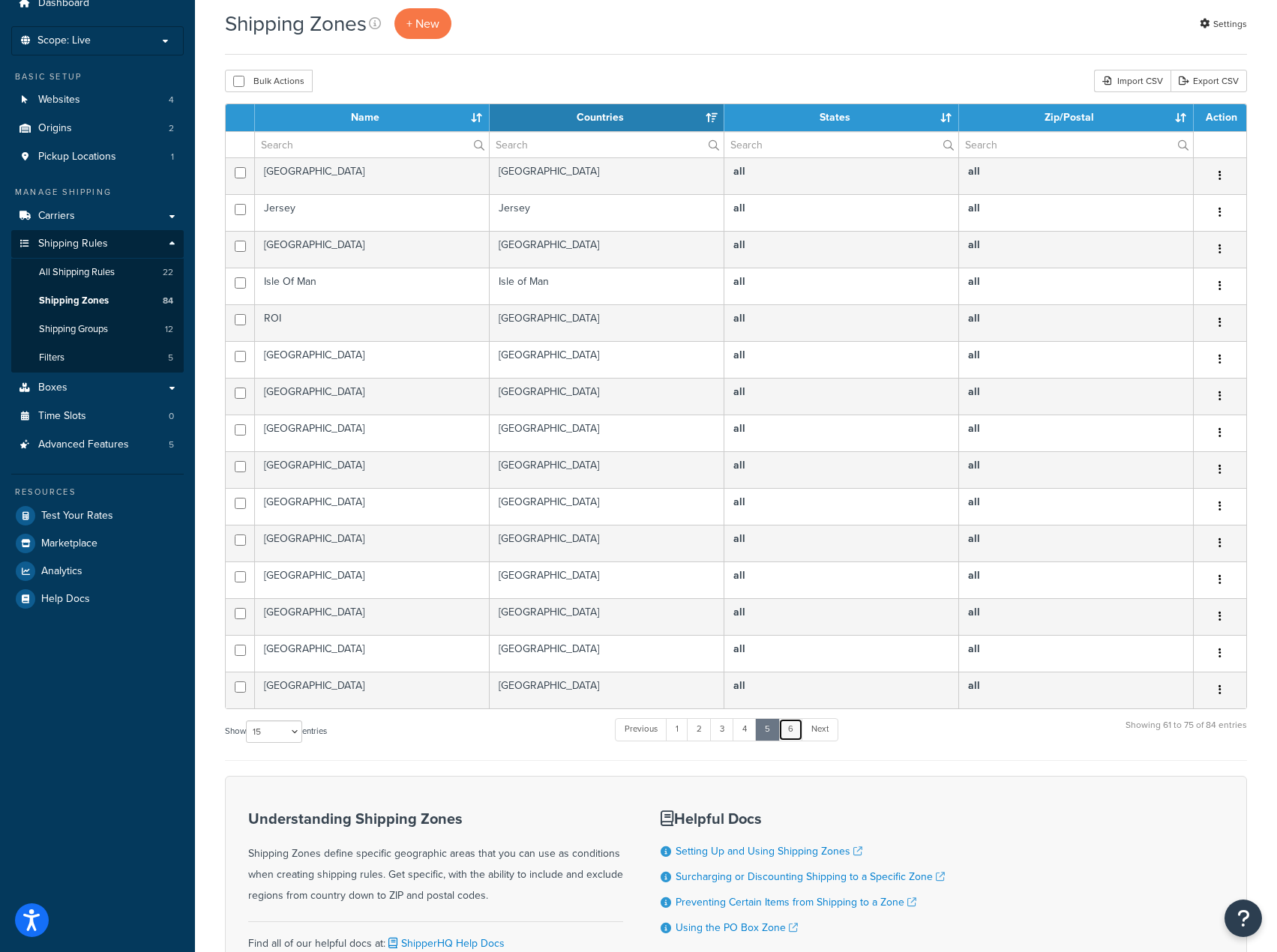
click at [790, 740] on link "6" at bounding box center [791, 729] width 25 height 23
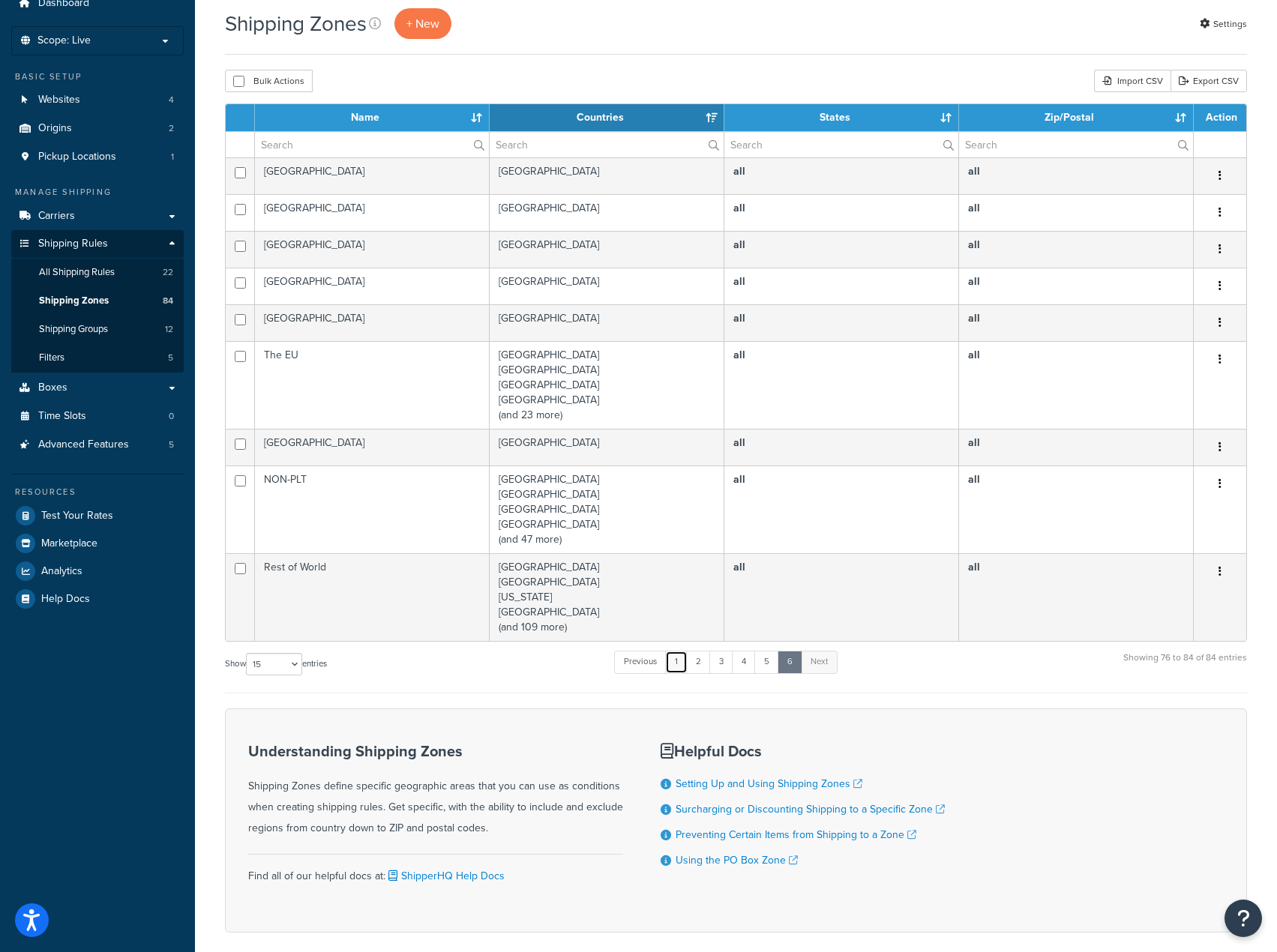
click at [678, 667] on link "1" at bounding box center [676, 662] width 23 height 23
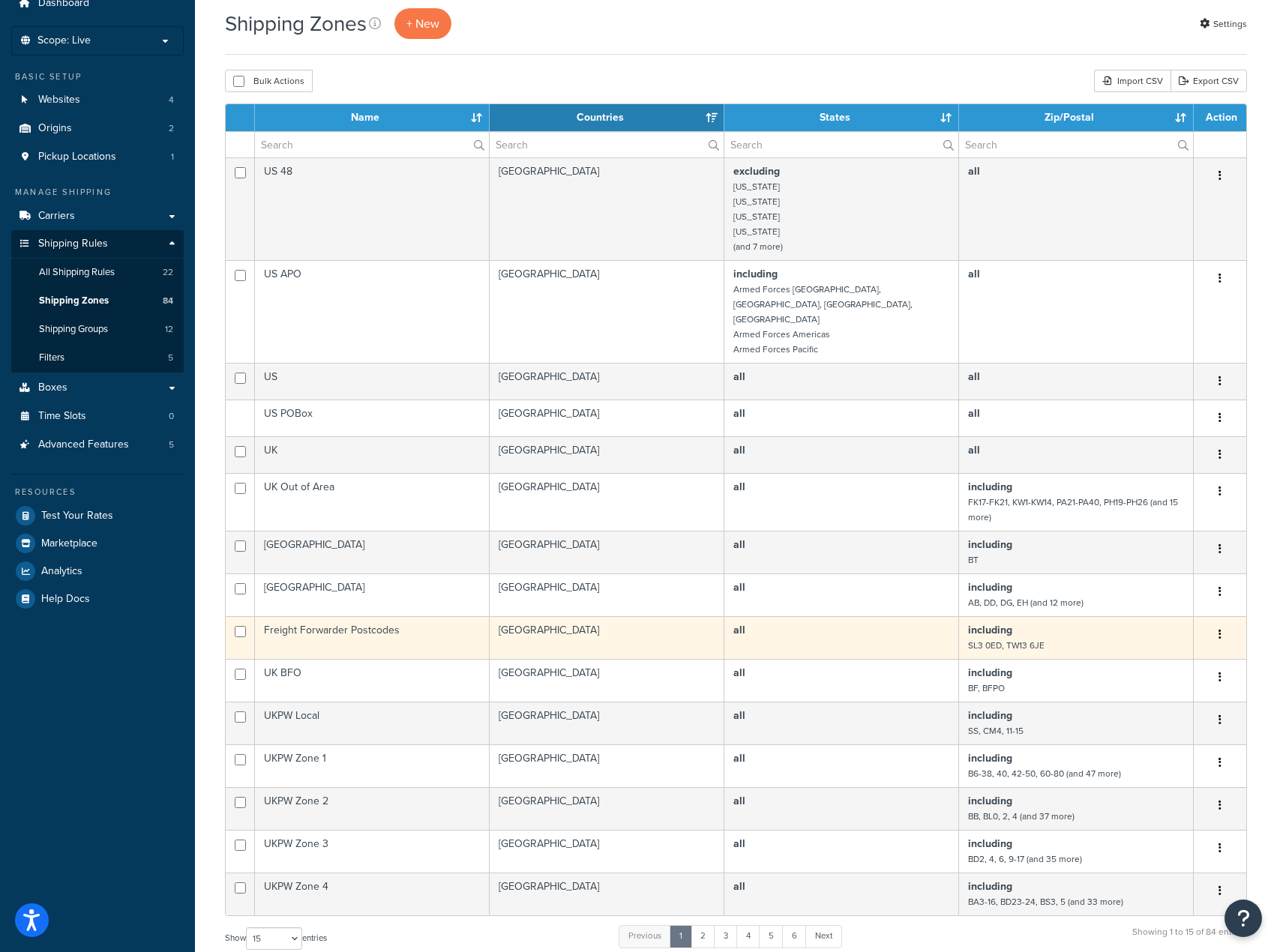
click at [392, 616] on td "Freight Forwarder Postcodes" at bounding box center [372, 638] width 235 height 43
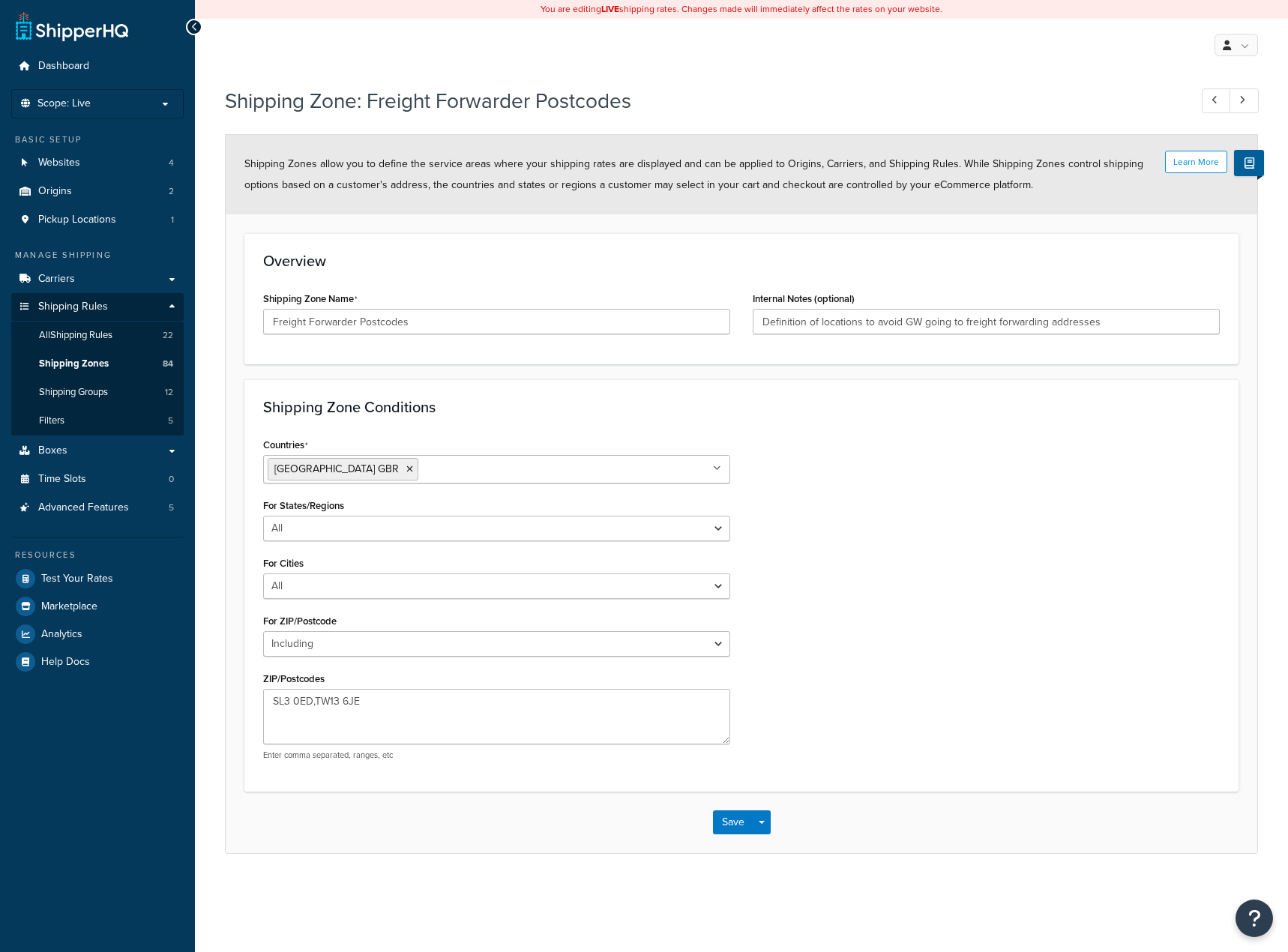
select select "including"
